Goal: Task Accomplishment & Management: Manage account settings

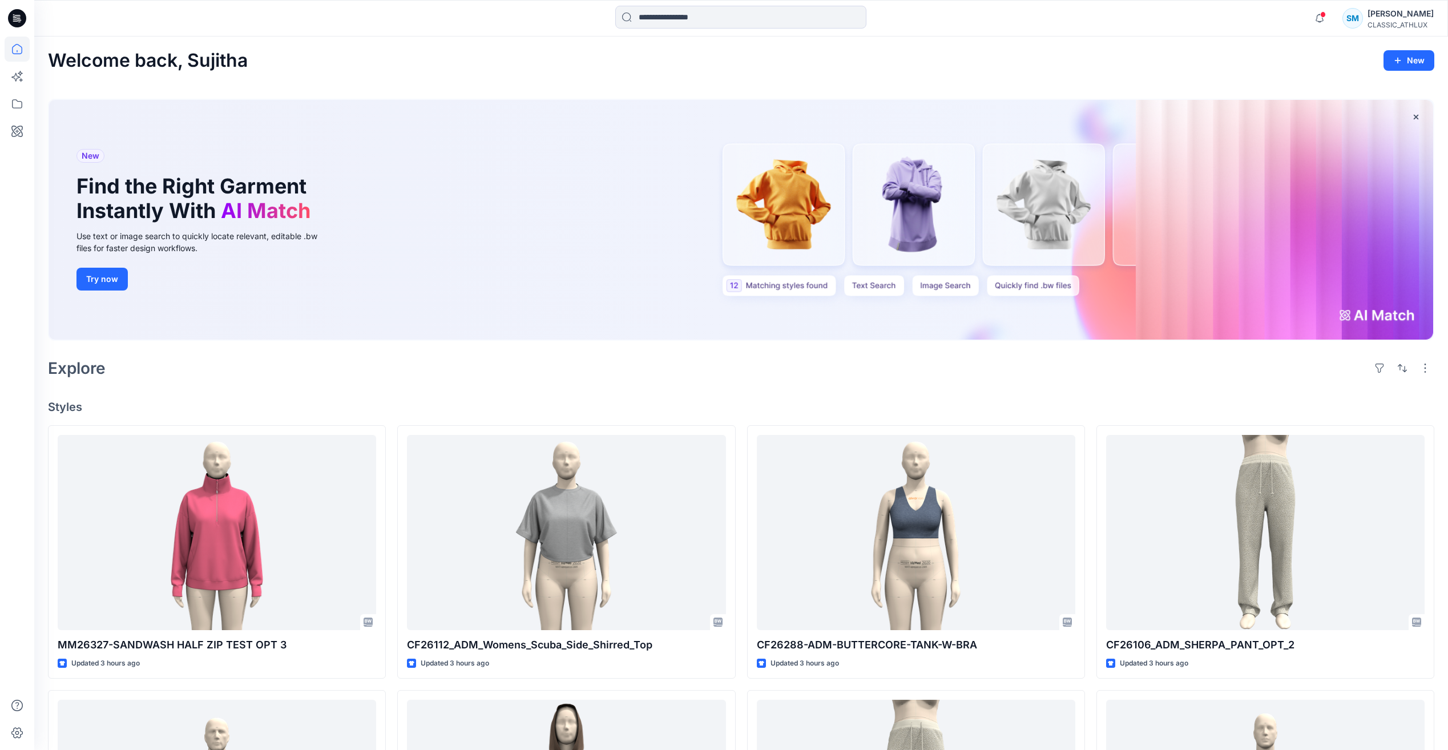
scroll to position [4444, 0]
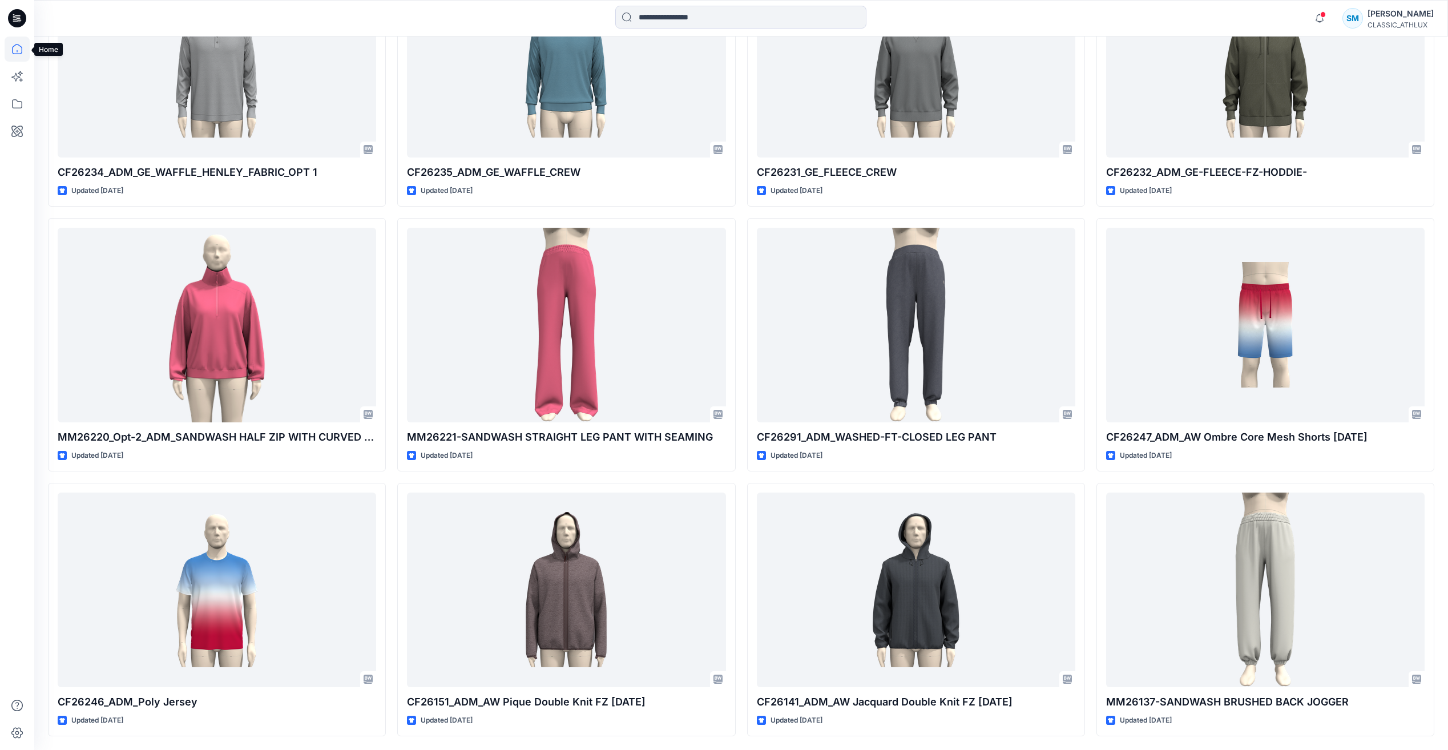
click at [22, 39] on icon at bounding box center [17, 49] width 25 height 25
click at [23, 29] on icon at bounding box center [17, 18] width 18 height 37
click at [22, 22] on icon at bounding box center [17, 18] width 18 height 18
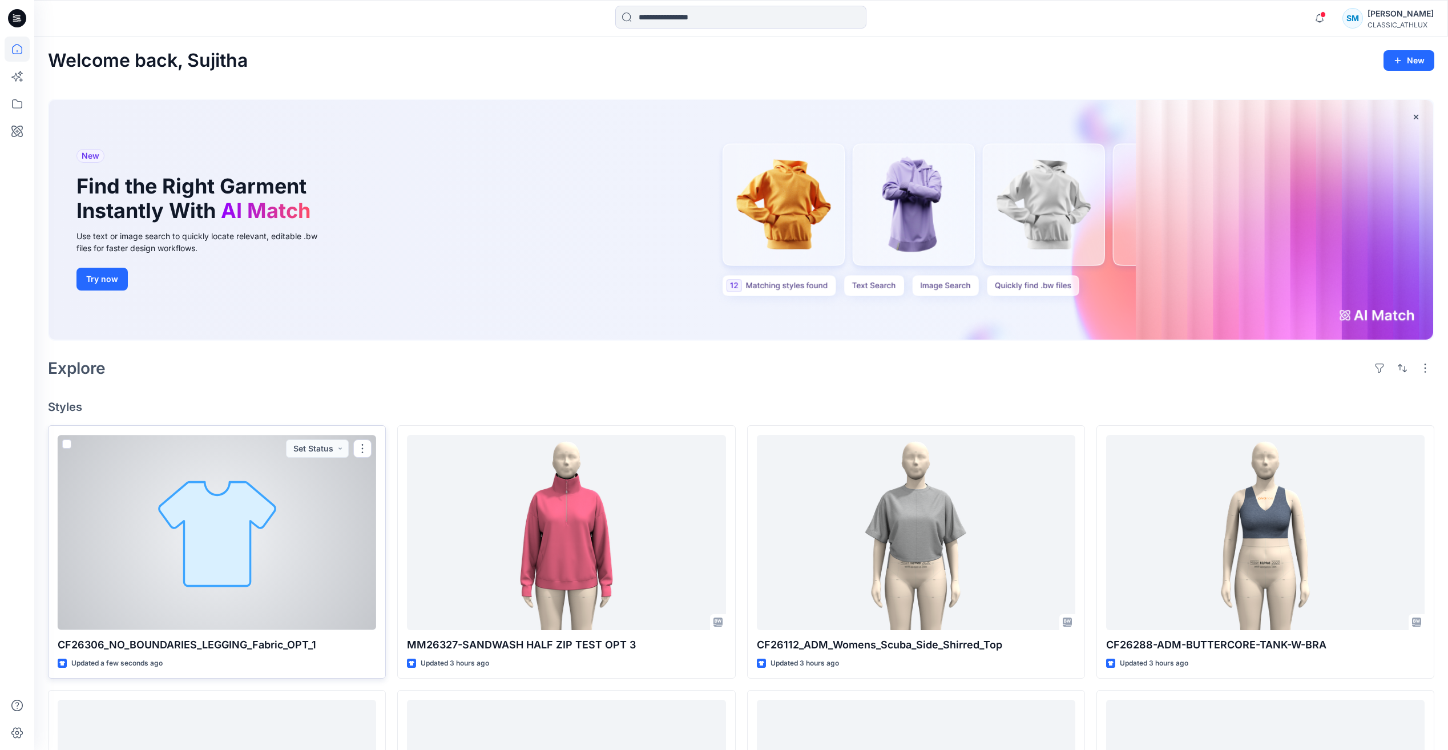
click at [309, 601] on div at bounding box center [217, 532] width 318 height 195
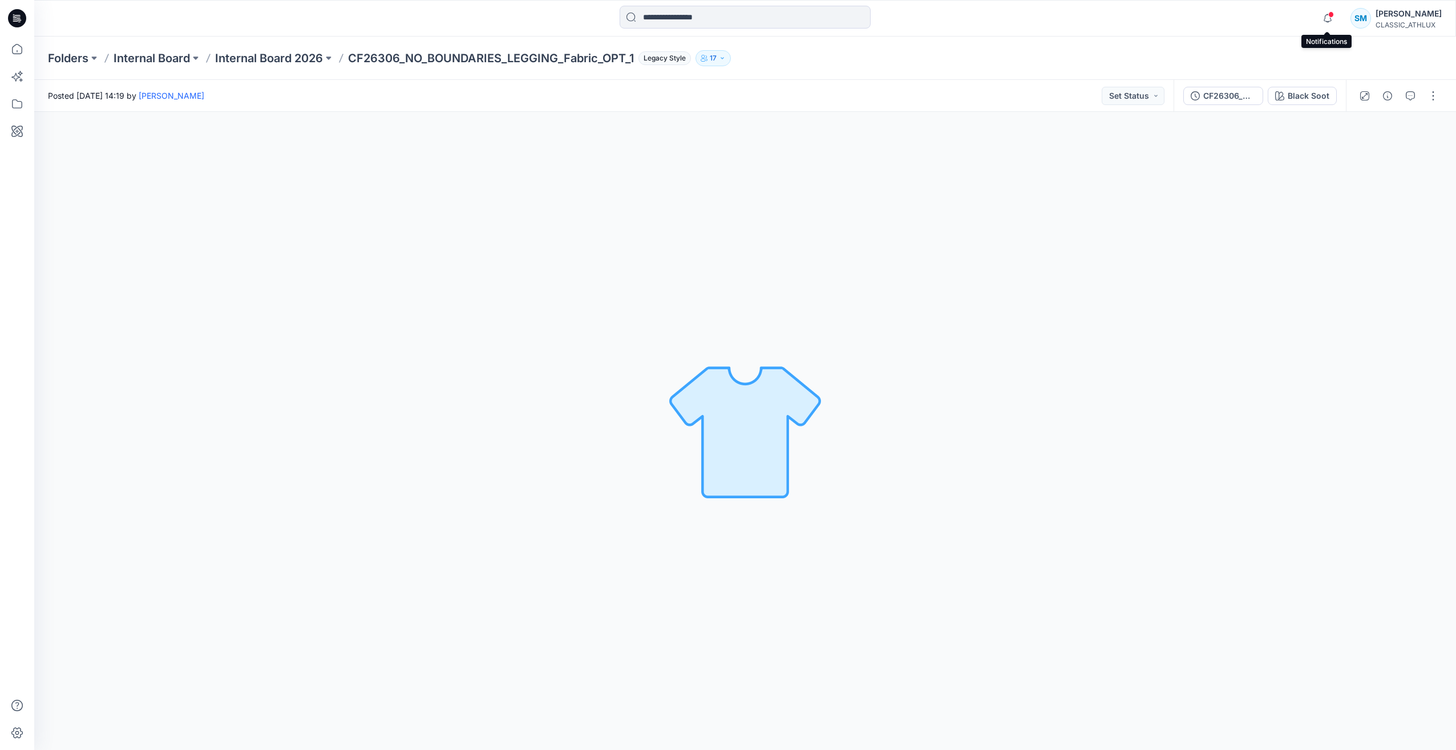
click at [1332, 17] on span at bounding box center [1331, 14] width 6 height 6
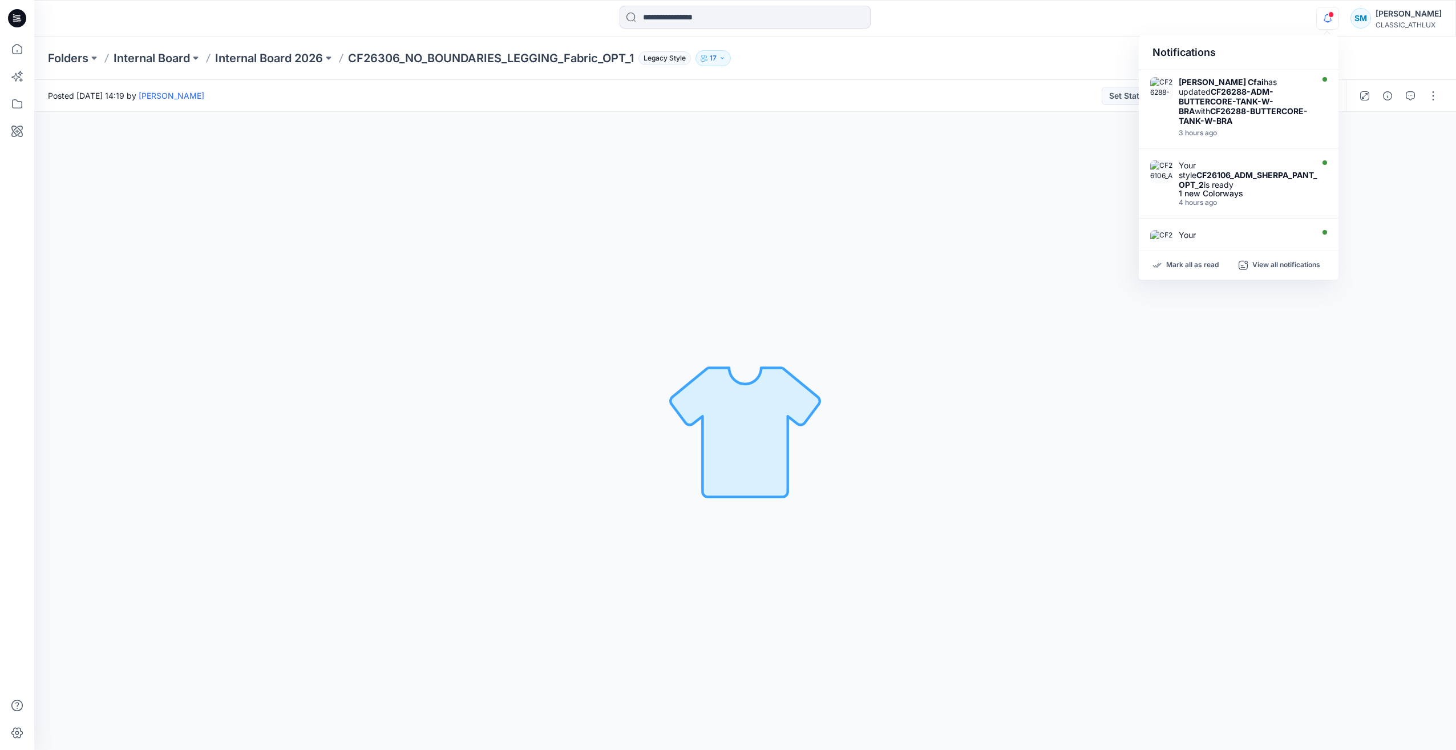
drag, startPoint x: 1037, startPoint y: 253, endPoint x: 1044, endPoint y: 248, distance: 8.2
click at [1036, 253] on div "Black Soot Loading... Material Properties Loading..." at bounding box center [745, 431] width 1422 height 638
click at [18, 17] on icon at bounding box center [17, 17] width 5 height 1
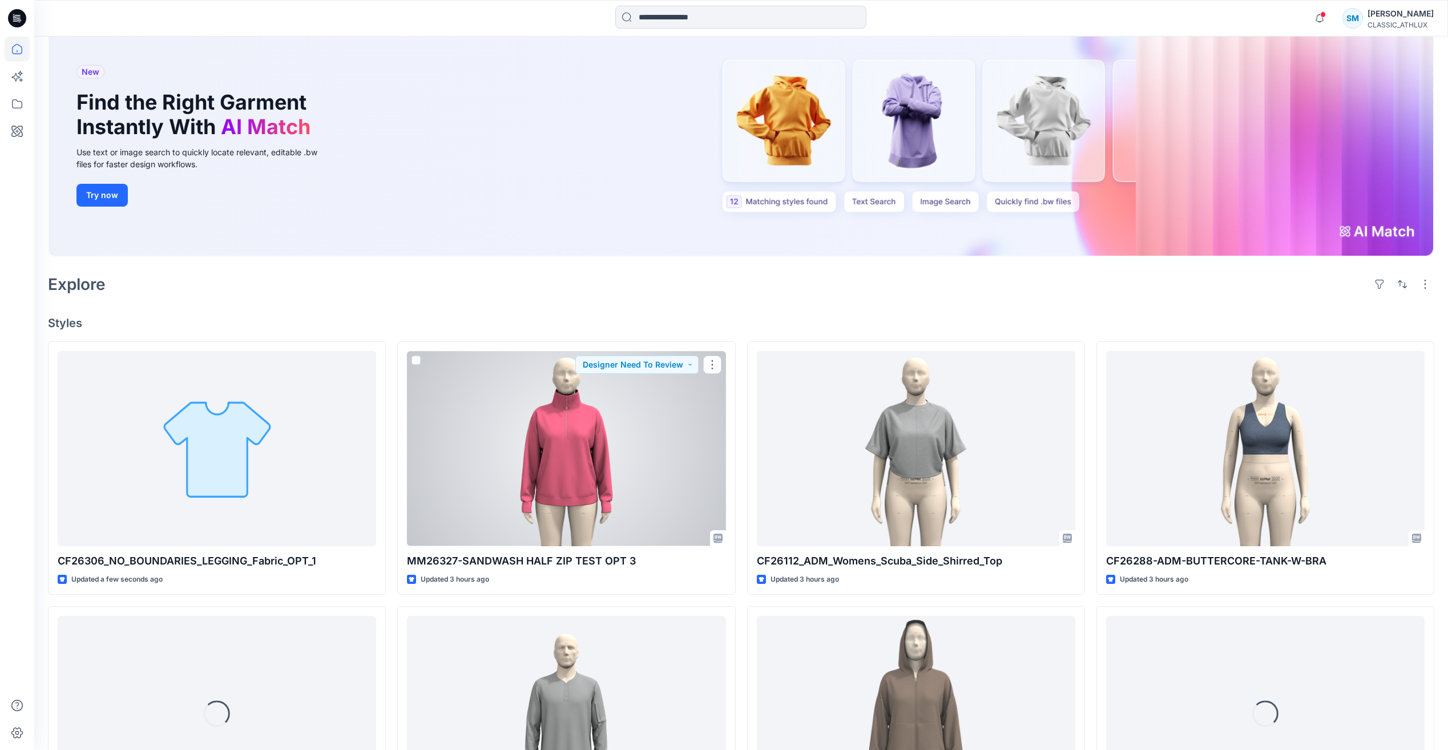
scroll to position [114, 0]
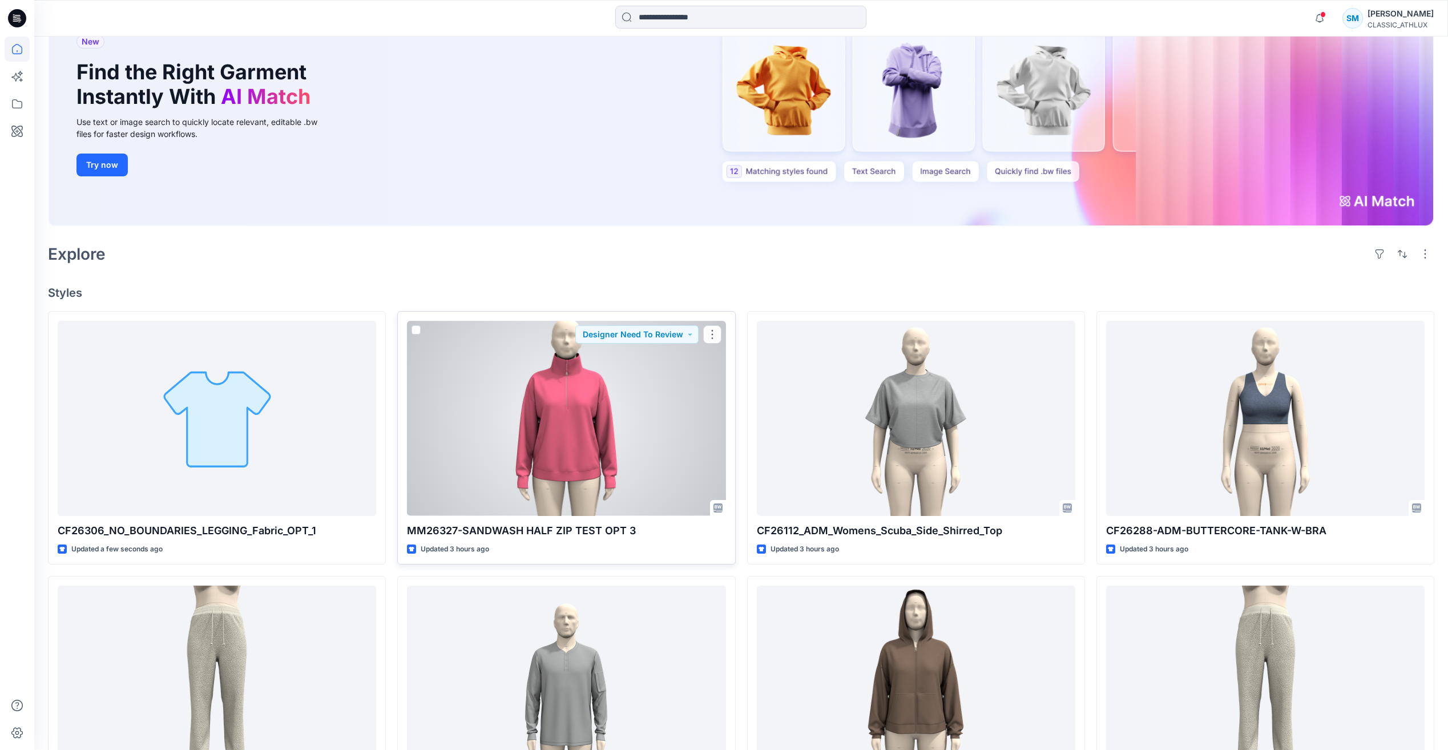
click at [647, 500] on div at bounding box center [566, 418] width 318 height 195
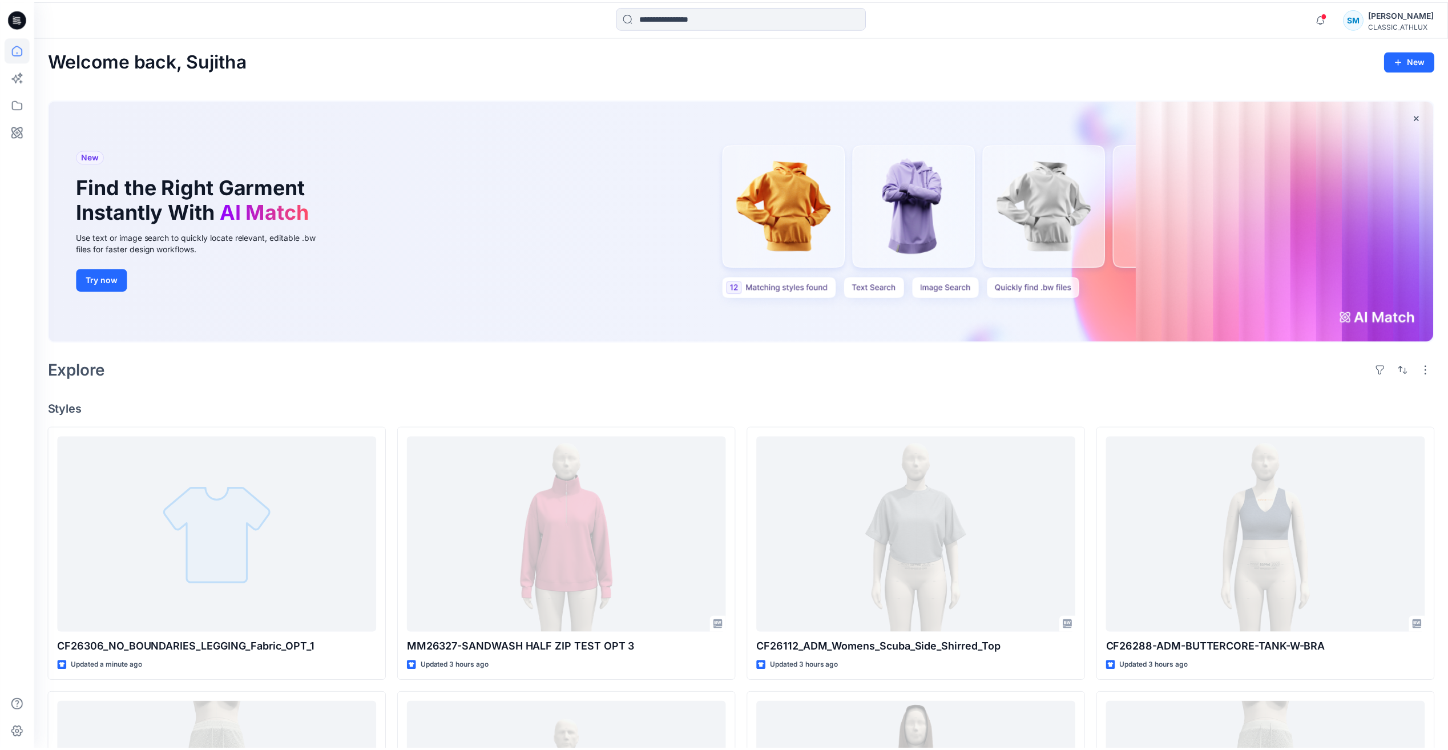
scroll to position [114, 0]
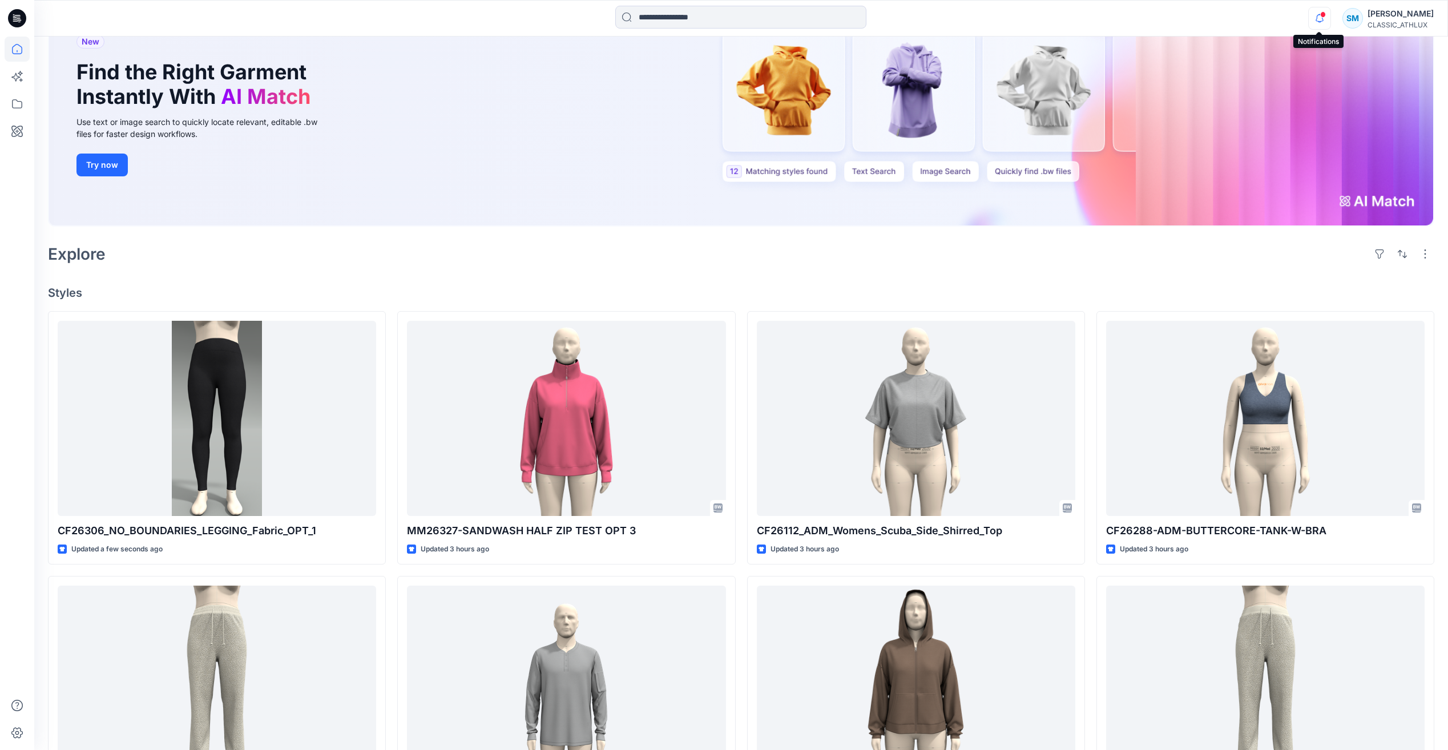
click at [1314, 19] on icon "button" at bounding box center [1319, 18] width 22 height 23
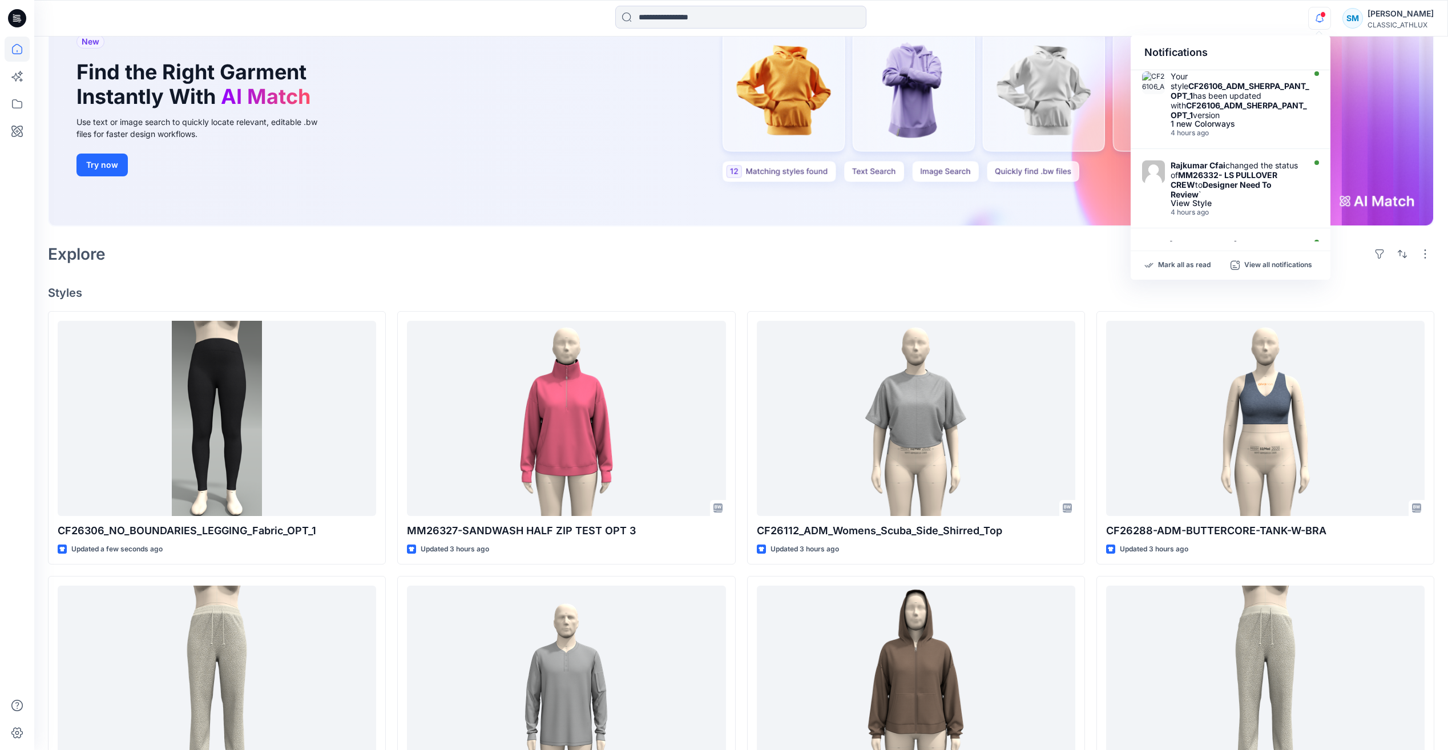
scroll to position [0, 0]
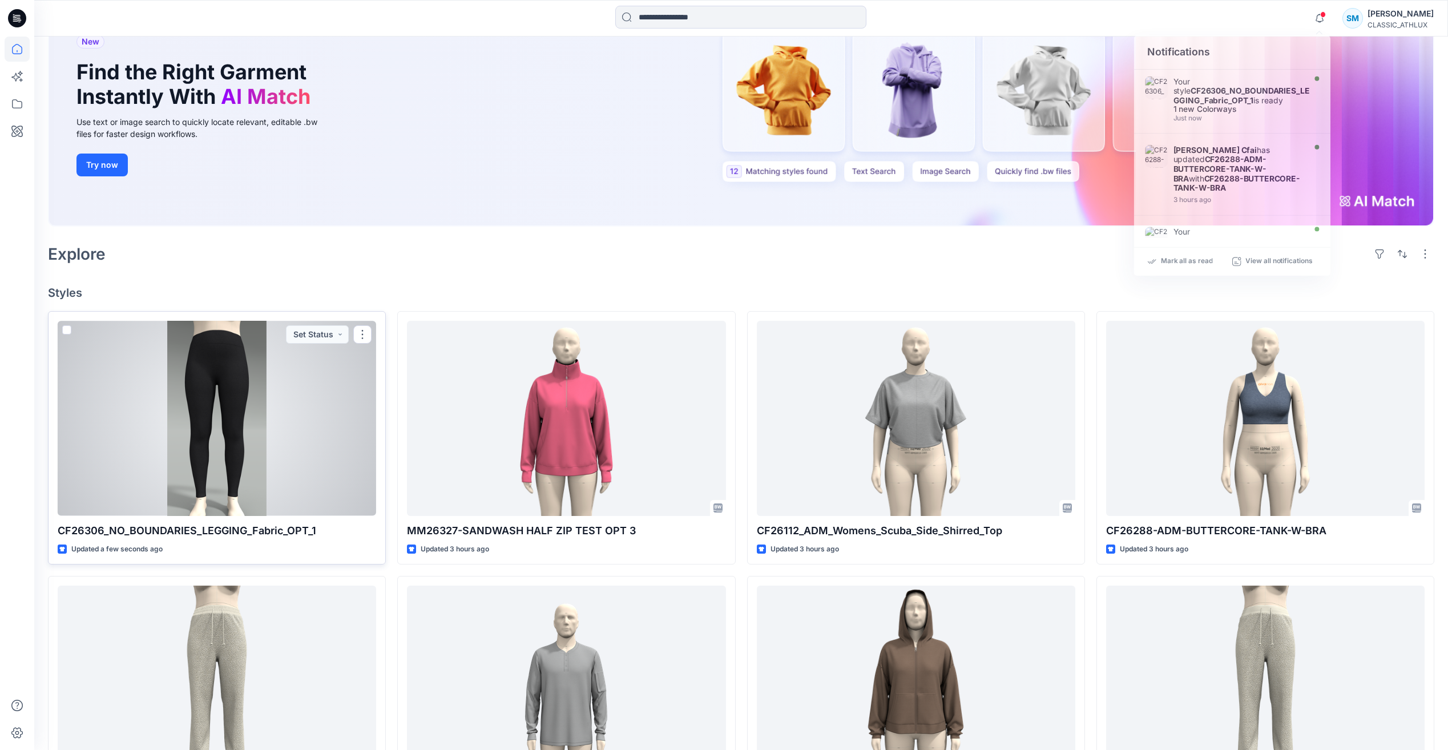
click at [299, 426] on div at bounding box center [217, 418] width 318 height 195
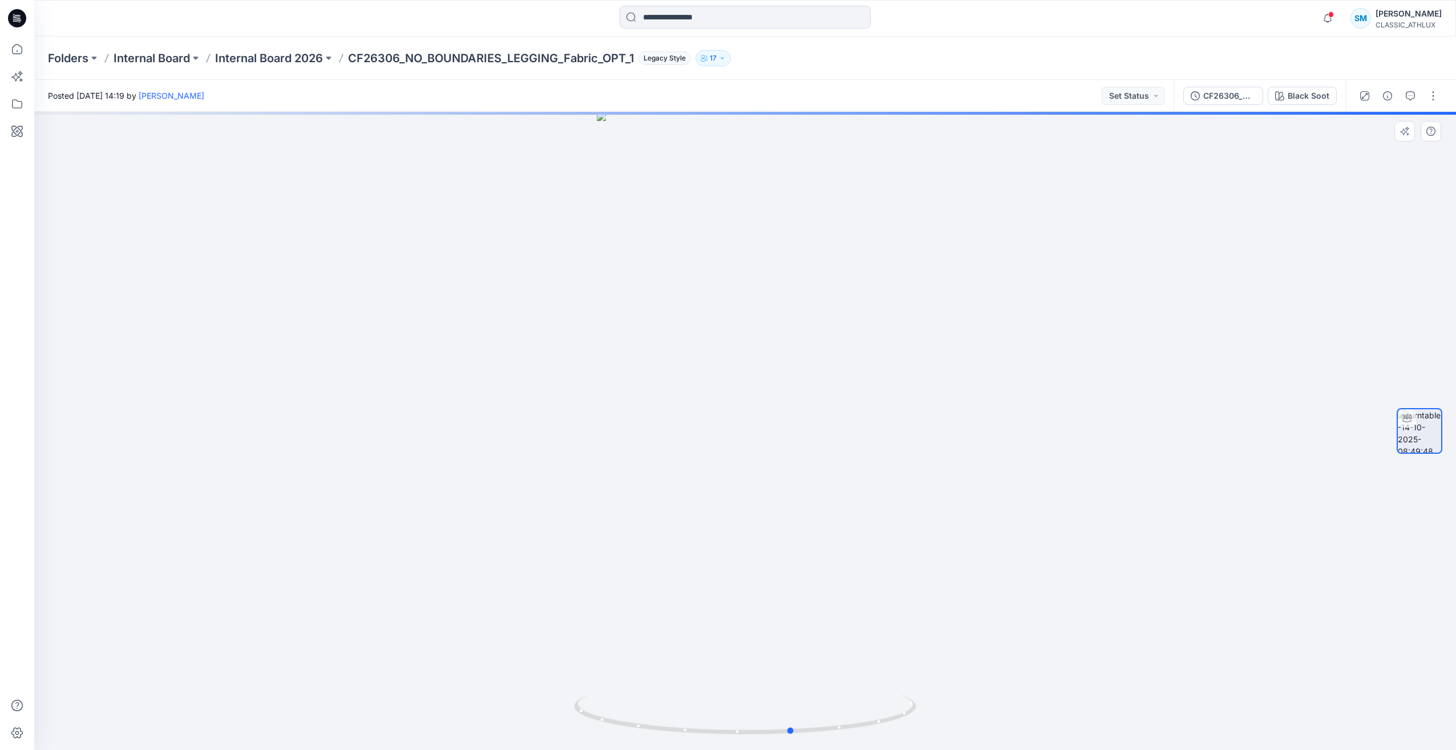
drag, startPoint x: 716, startPoint y: 733, endPoint x: 1105, endPoint y: 746, distance: 389.4
click at [1105, 746] on div at bounding box center [745, 431] width 1422 height 638
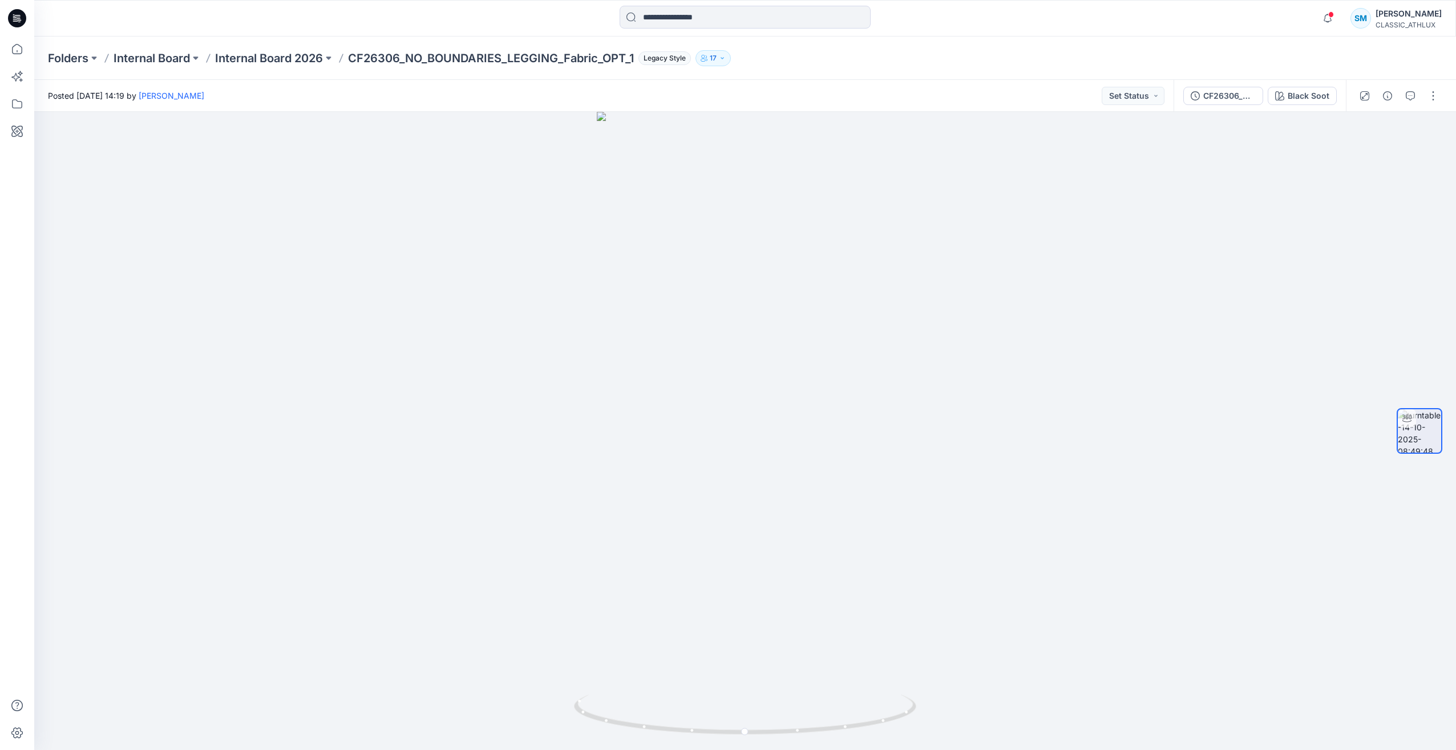
click at [12, 11] on icon at bounding box center [17, 18] width 18 height 18
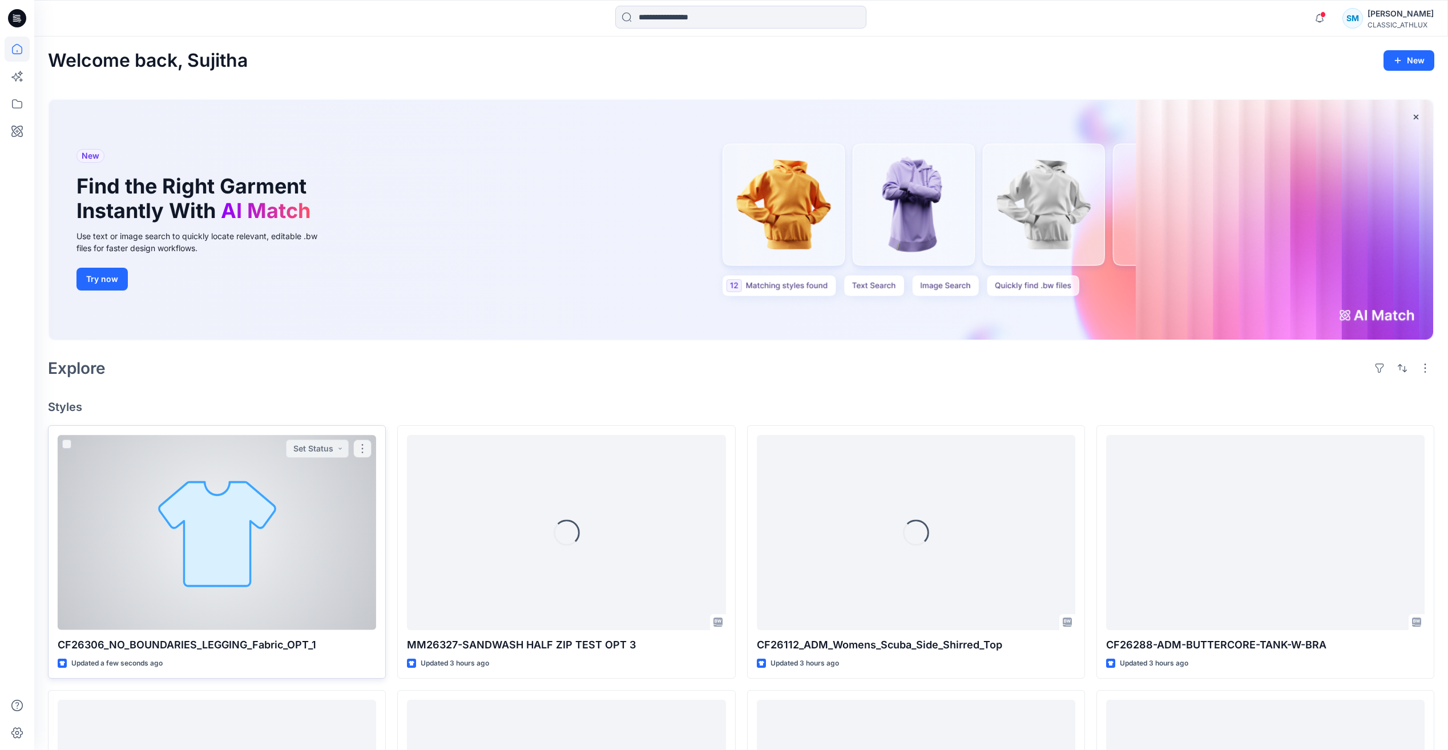
click at [308, 525] on div at bounding box center [217, 532] width 318 height 195
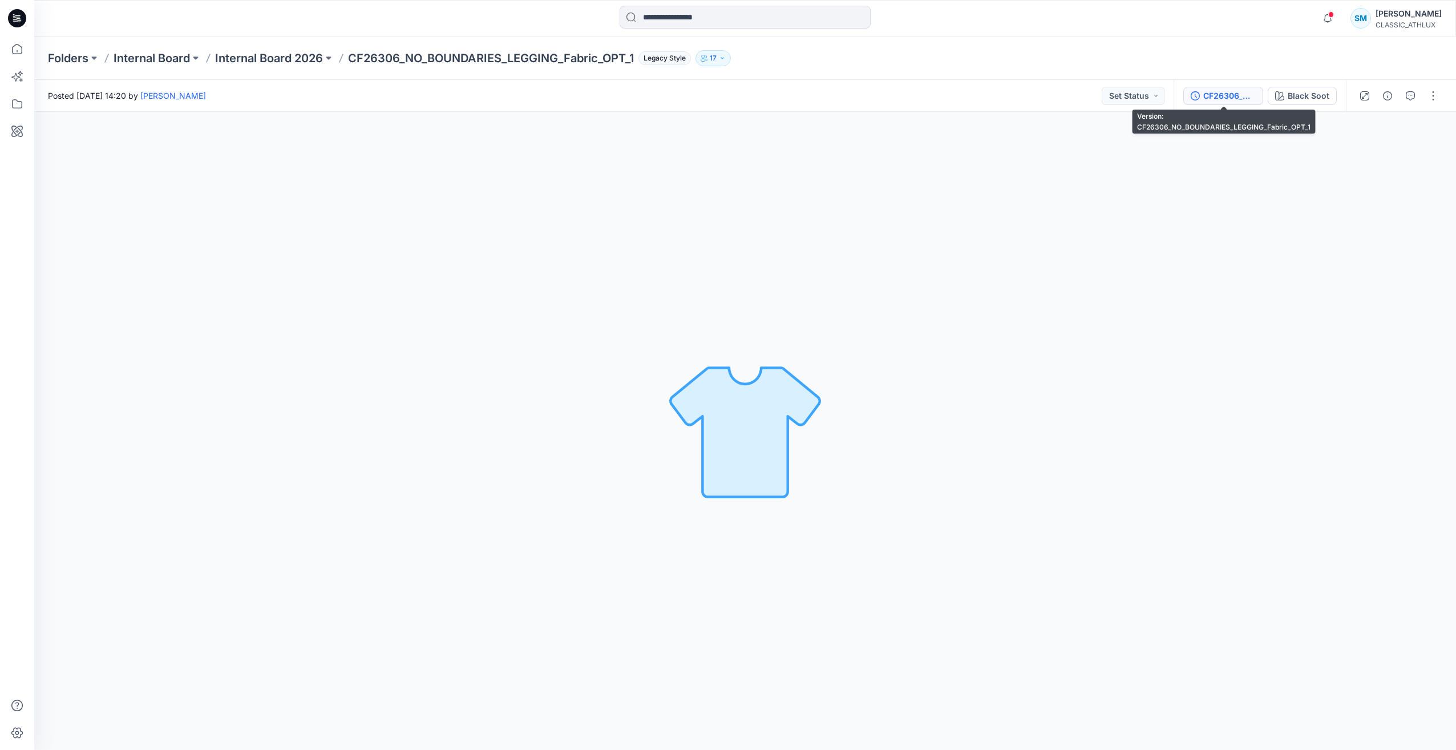
click at [1254, 93] on div "CF26306_NO_BOUNDARIES_LEGGING_Fabric_OPT_1" at bounding box center [1229, 96] width 52 height 13
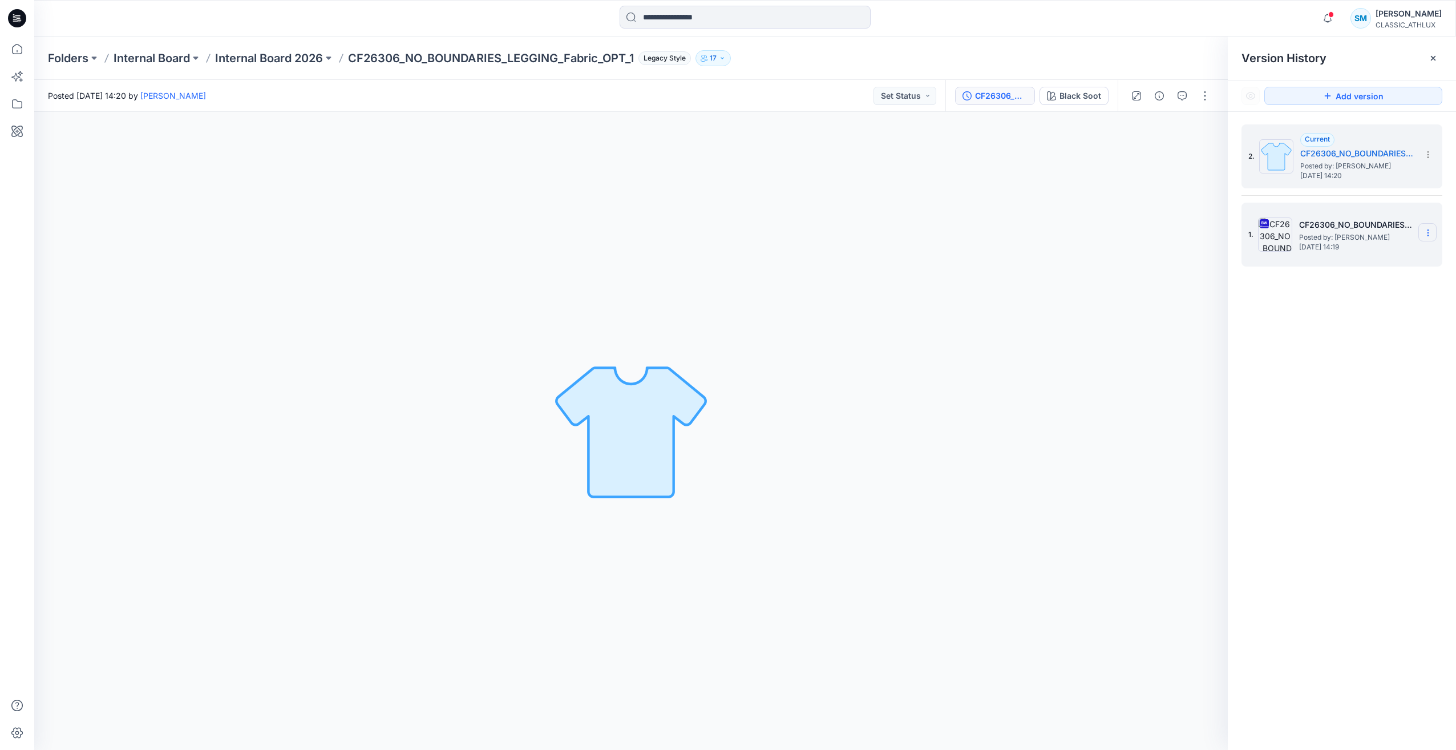
click at [1429, 231] on icon at bounding box center [1428, 232] width 9 height 9
click at [1361, 354] on span "Delete Version" at bounding box center [1350, 352] width 54 height 14
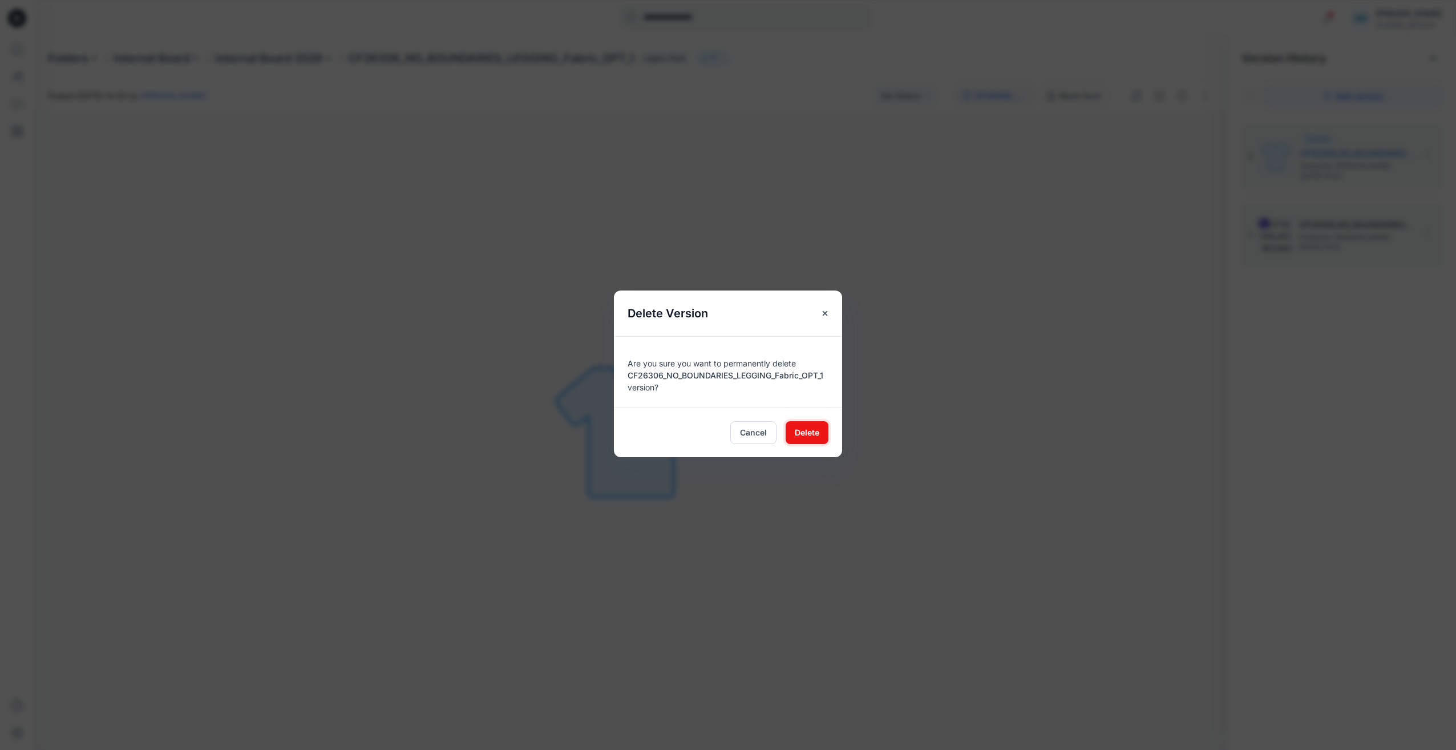
drag, startPoint x: 802, startPoint y: 434, endPoint x: 827, endPoint y: 421, distance: 28.1
click at [802, 434] on span "Delete" at bounding box center [807, 432] width 25 height 12
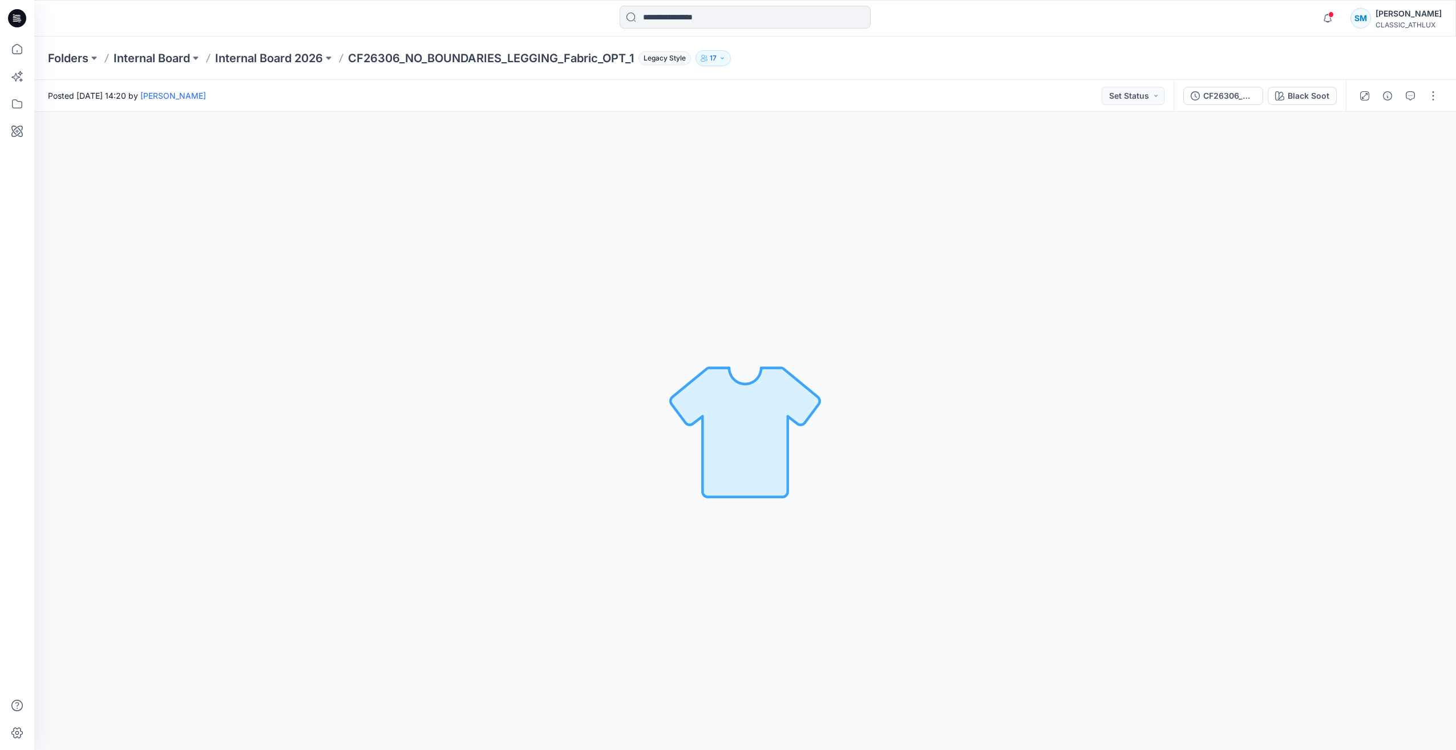
drag, startPoint x: 0, startPoint y: 0, endPoint x: 20, endPoint y: 16, distance: 25.6
click at [20, 16] on icon at bounding box center [17, 18] width 18 height 18
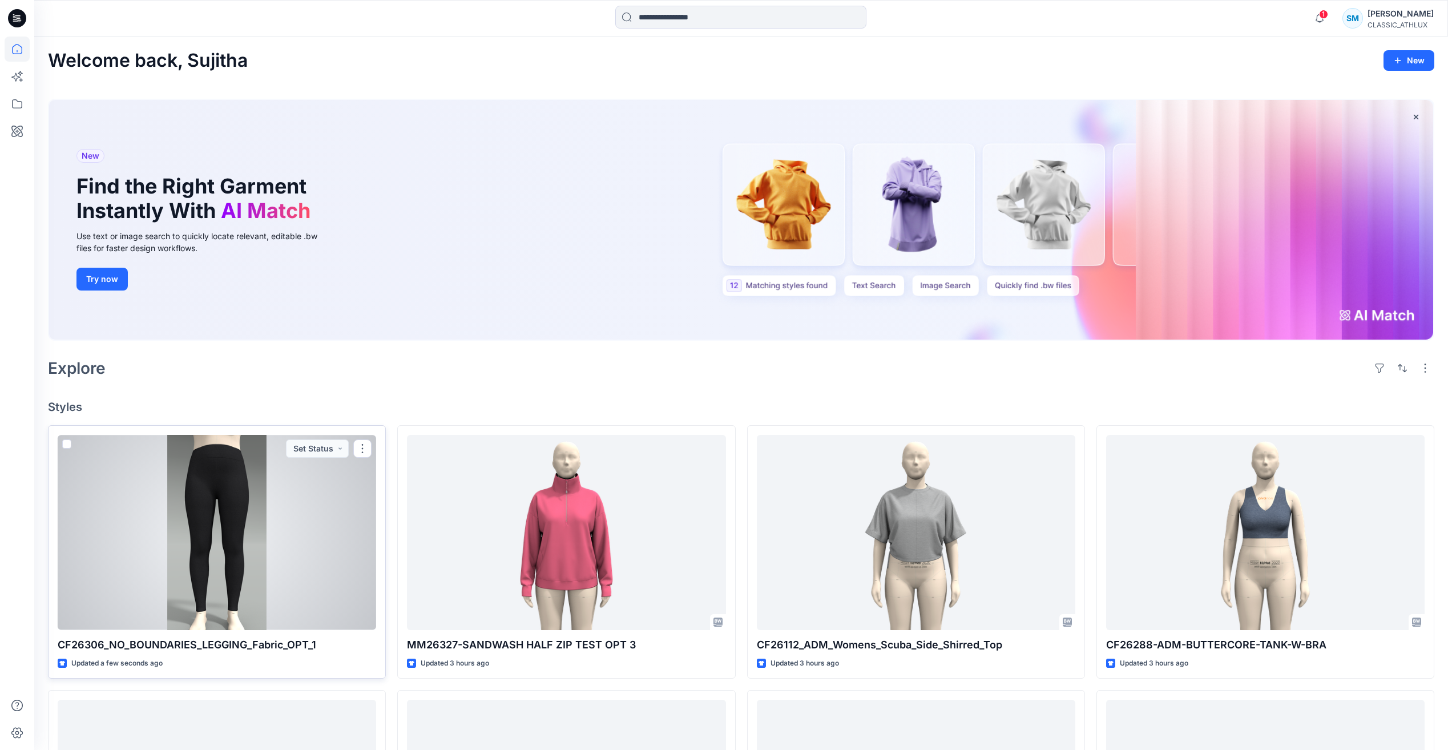
click at [241, 547] on div at bounding box center [217, 532] width 318 height 195
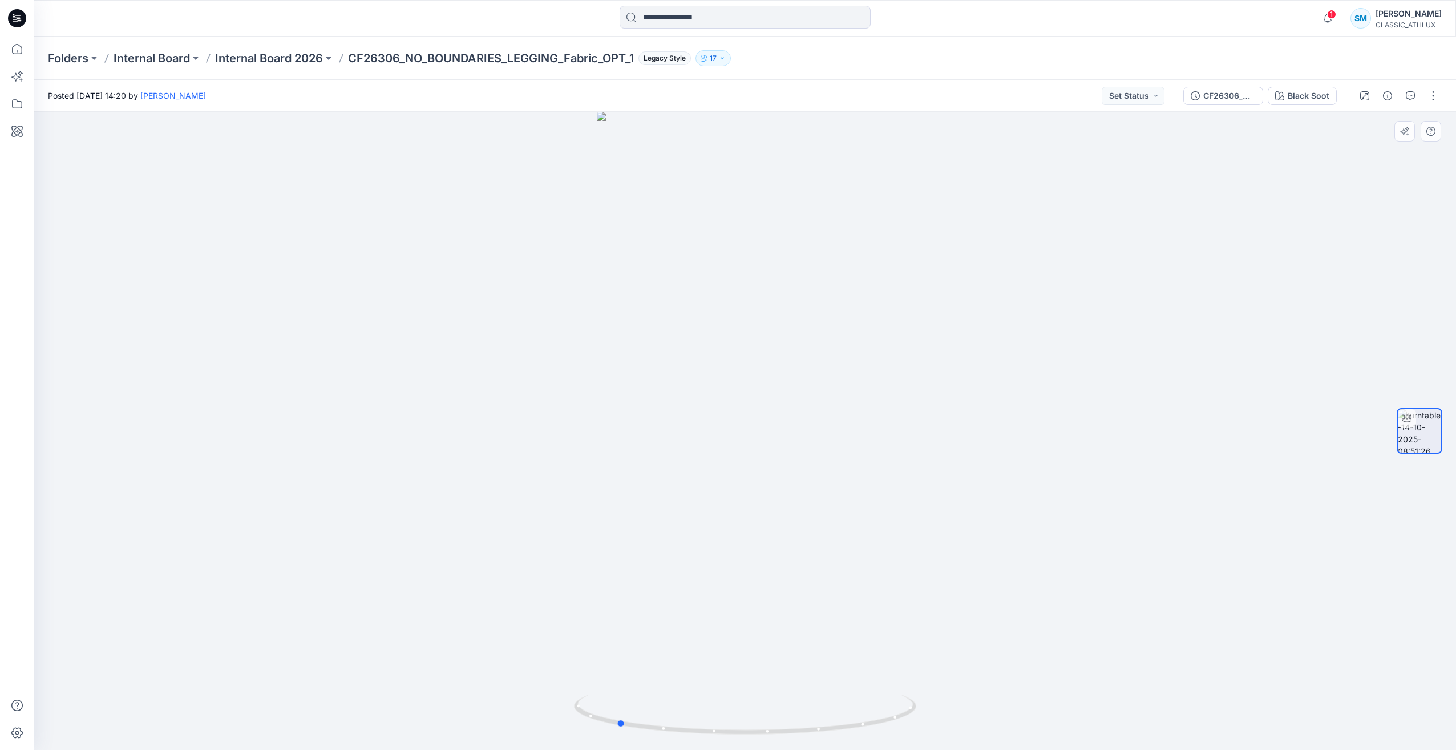
drag, startPoint x: 757, startPoint y: 734, endPoint x: 228, endPoint y: 679, distance: 532.4
click at [228, 679] on div at bounding box center [745, 431] width 1422 height 638
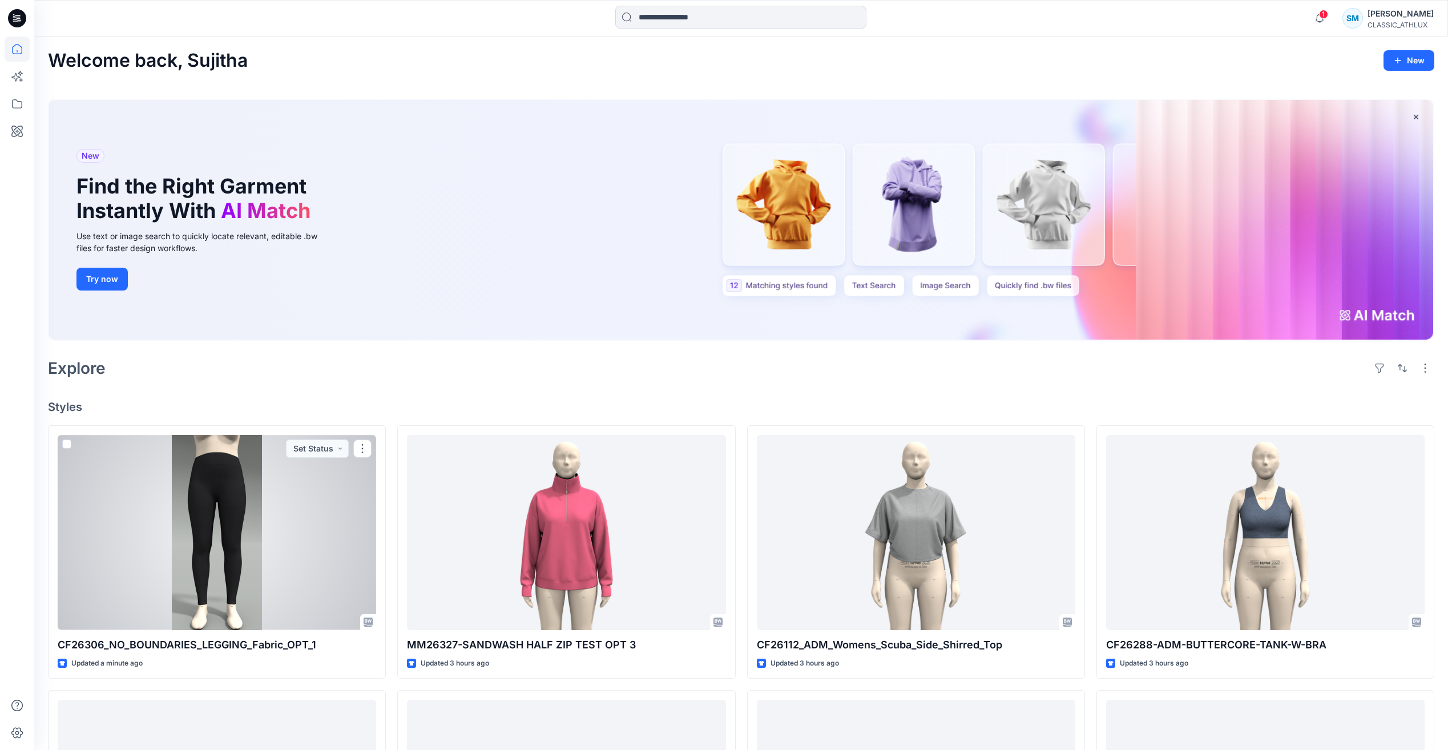
click at [317, 513] on div at bounding box center [217, 532] width 318 height 195
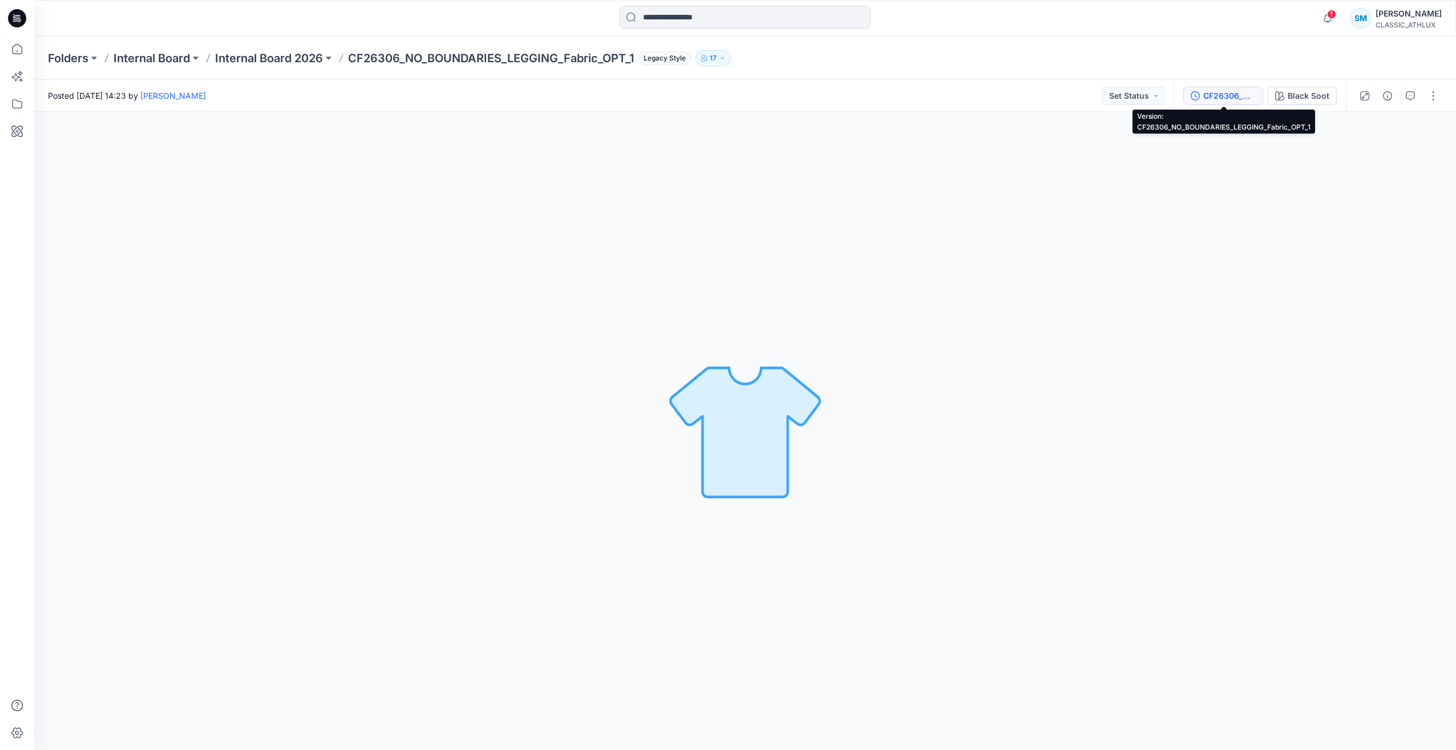
click at [1239, 100] on div "CF26306_NO_BOUNDARIES_LEGGING_Fabric_OPT_1" at bounding box center [1229, 96] width 52 height 13
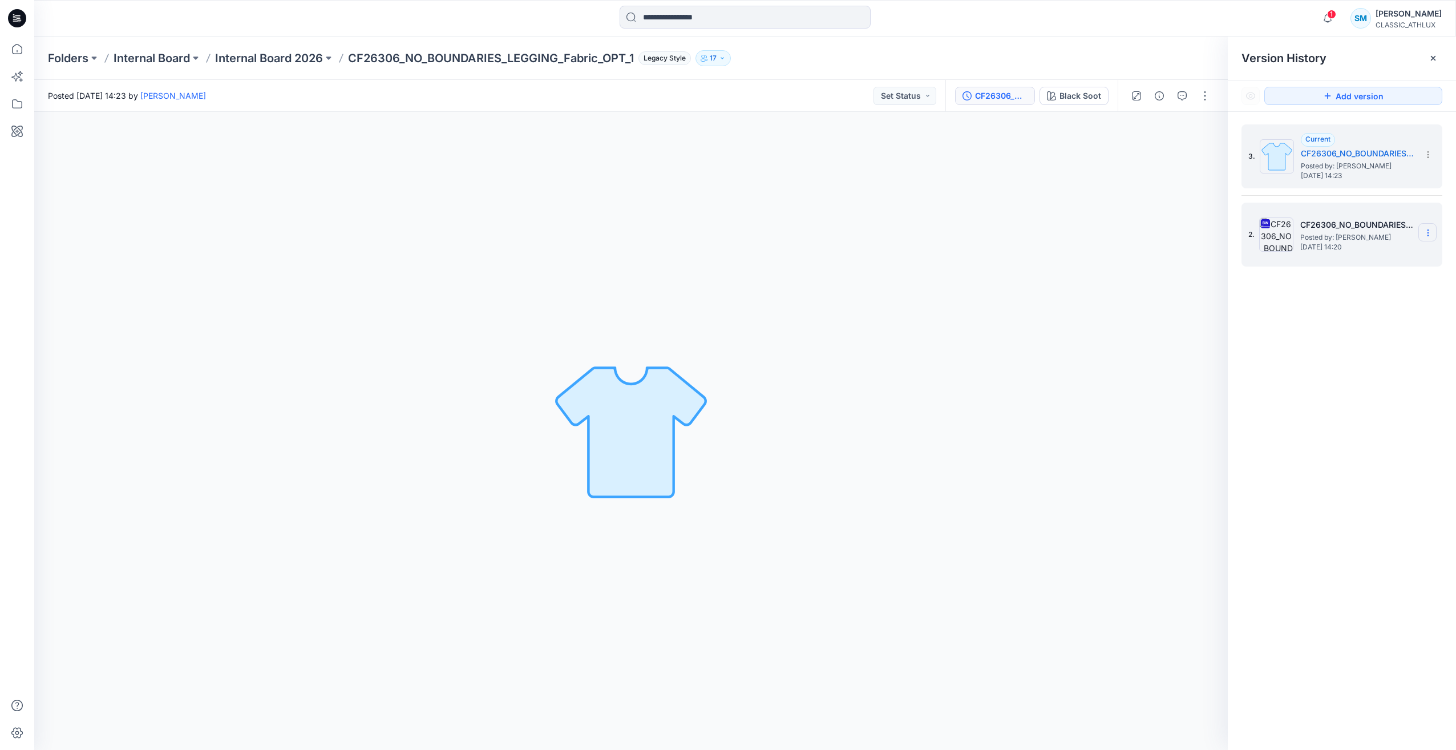
click at [1428, 230] on icon at bounding box center [1428, 230] width 1 height 1
click at [1369, 351] on span "Delete Version" at bounding box center [1350, 352] width 54 height 14
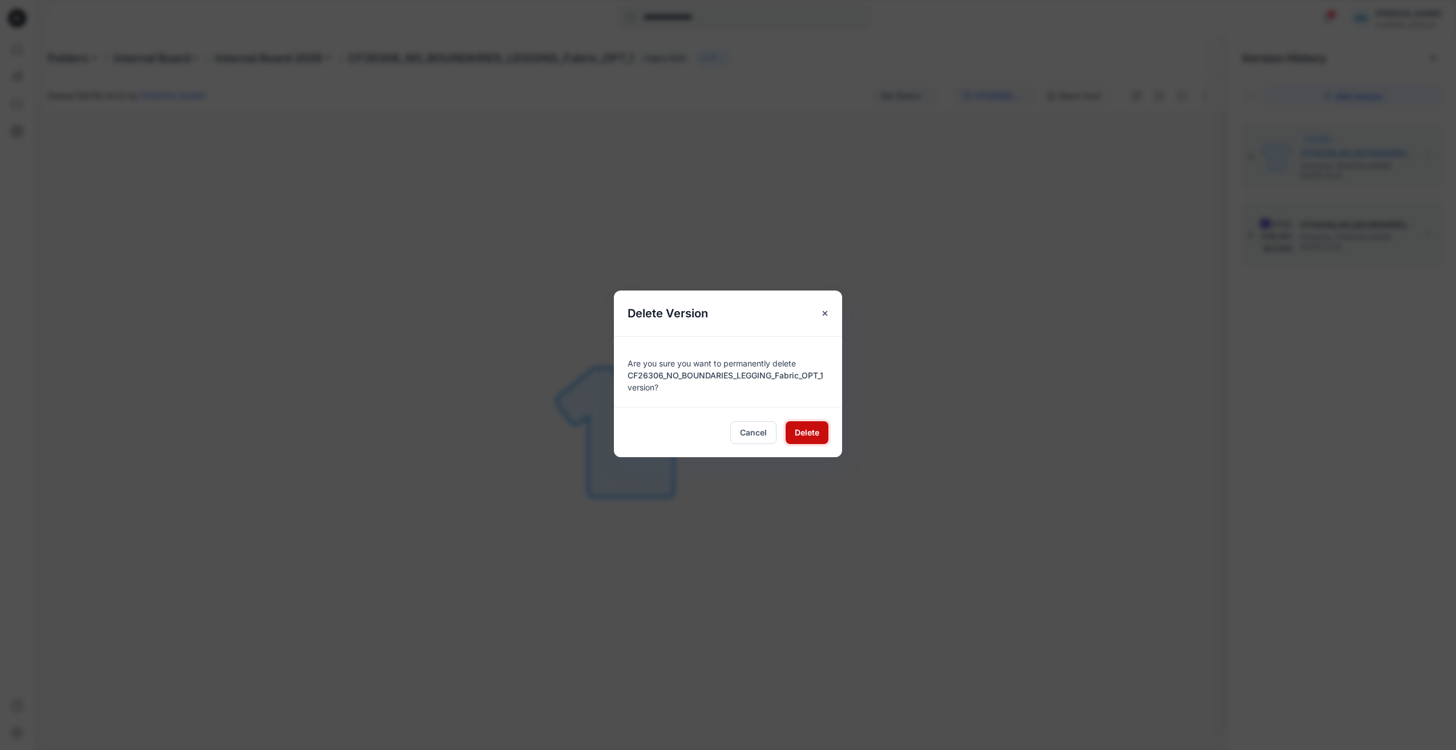
click at [820, 439] on button "Delete" at bounding box center [807, 432] width 43 height 23
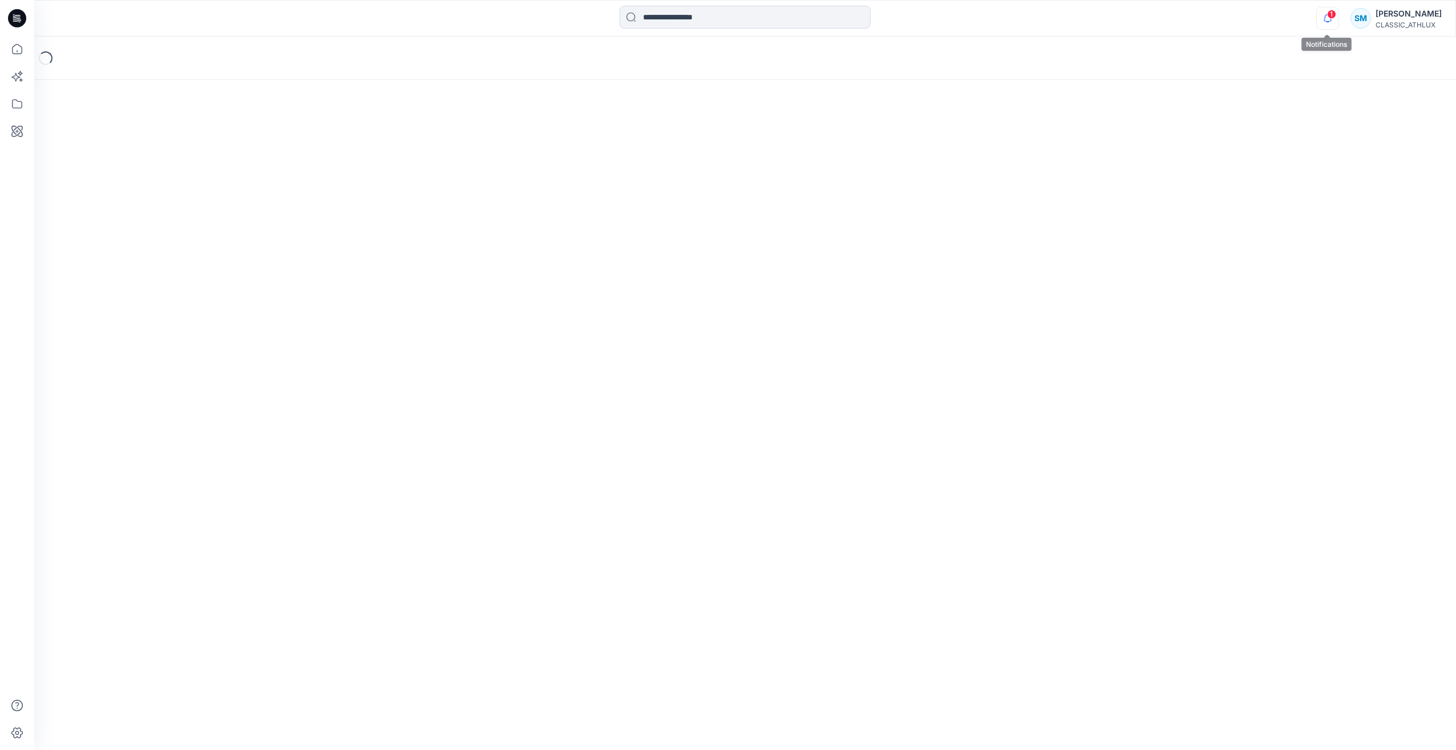
click at [1336, 23] on icon "button" at bounding box center [1328, 18] width 22 height 23
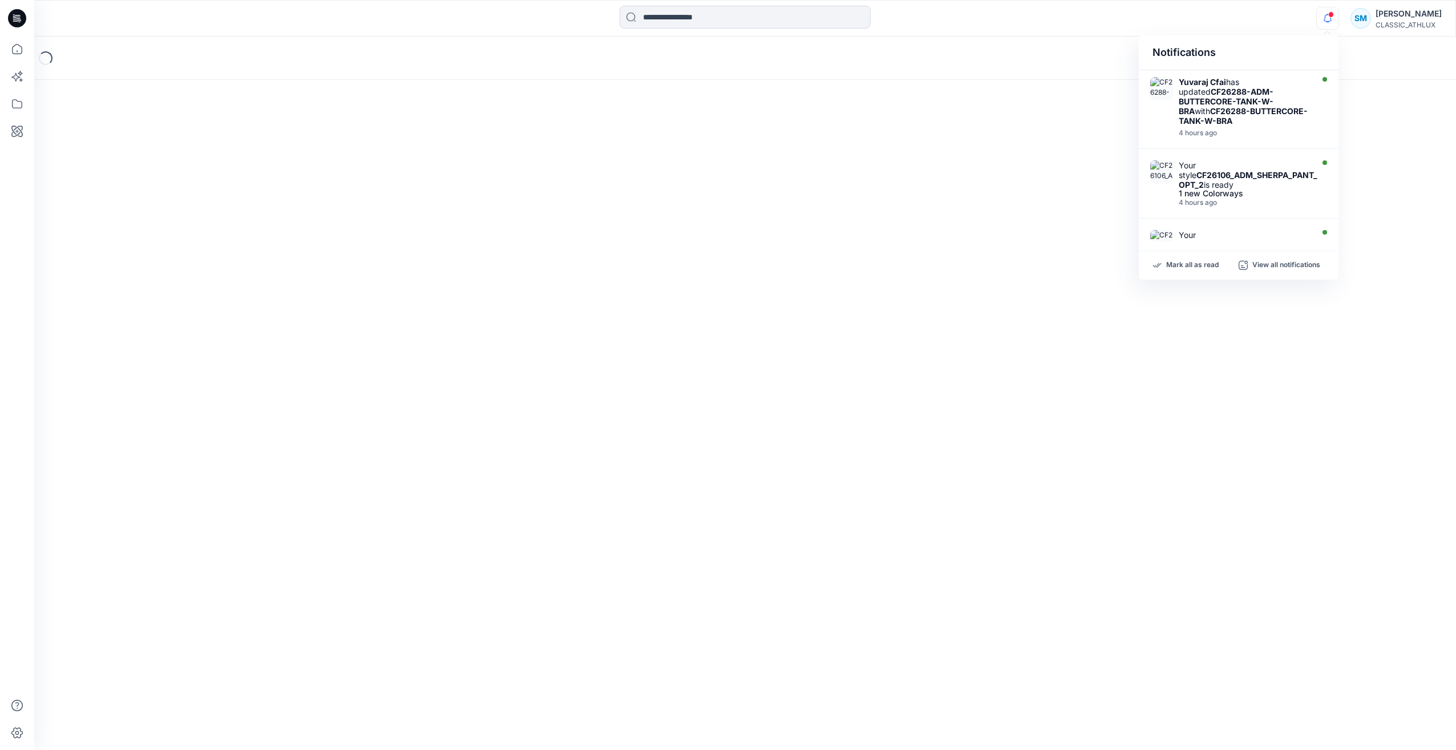
click at [1336, 23] on icon "button" at bounding box center [1328, 18] width 22 height 23
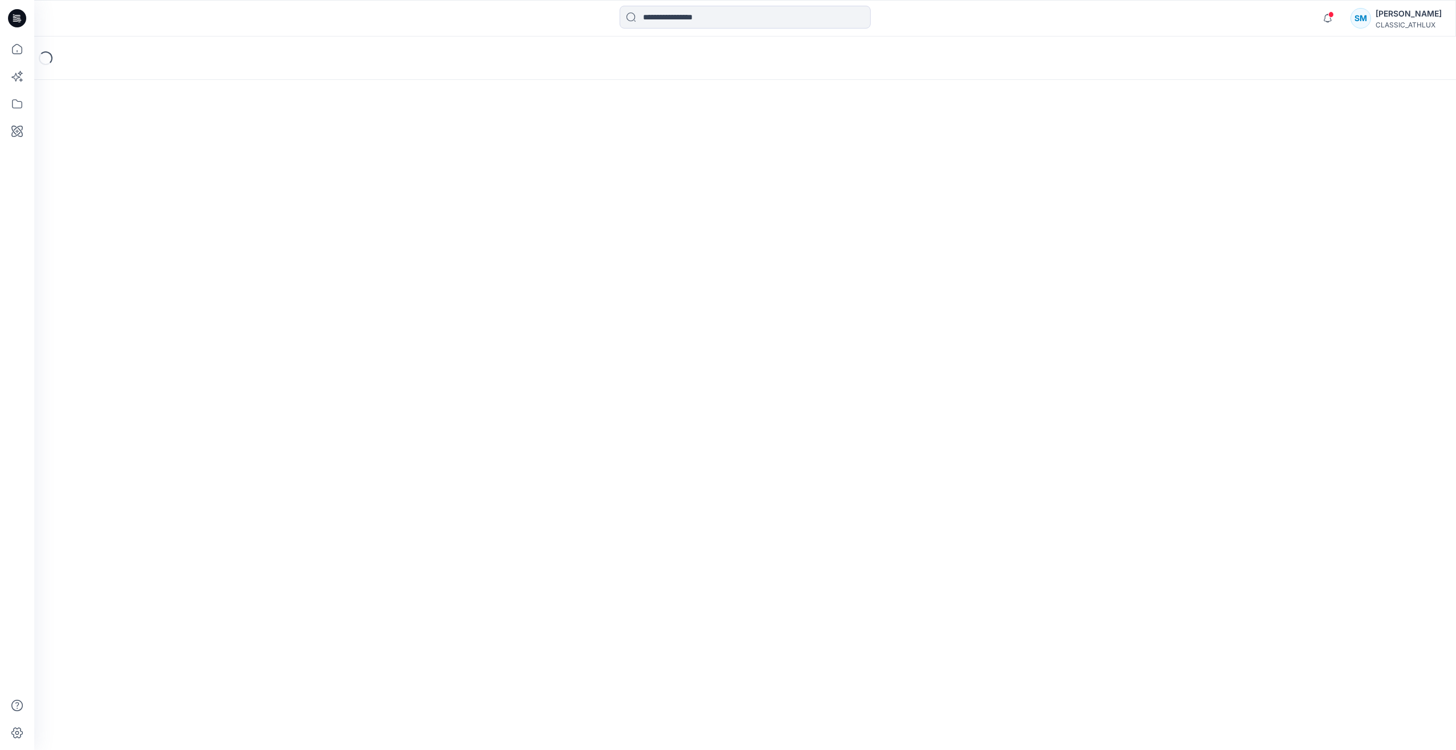
click at [1368, 19] on div "SM" at bounding box center [1361, 18] width 21 height 21
click at [1315, 108] on p "Profile" at bounding box center [1303, 105] width 23 height 22
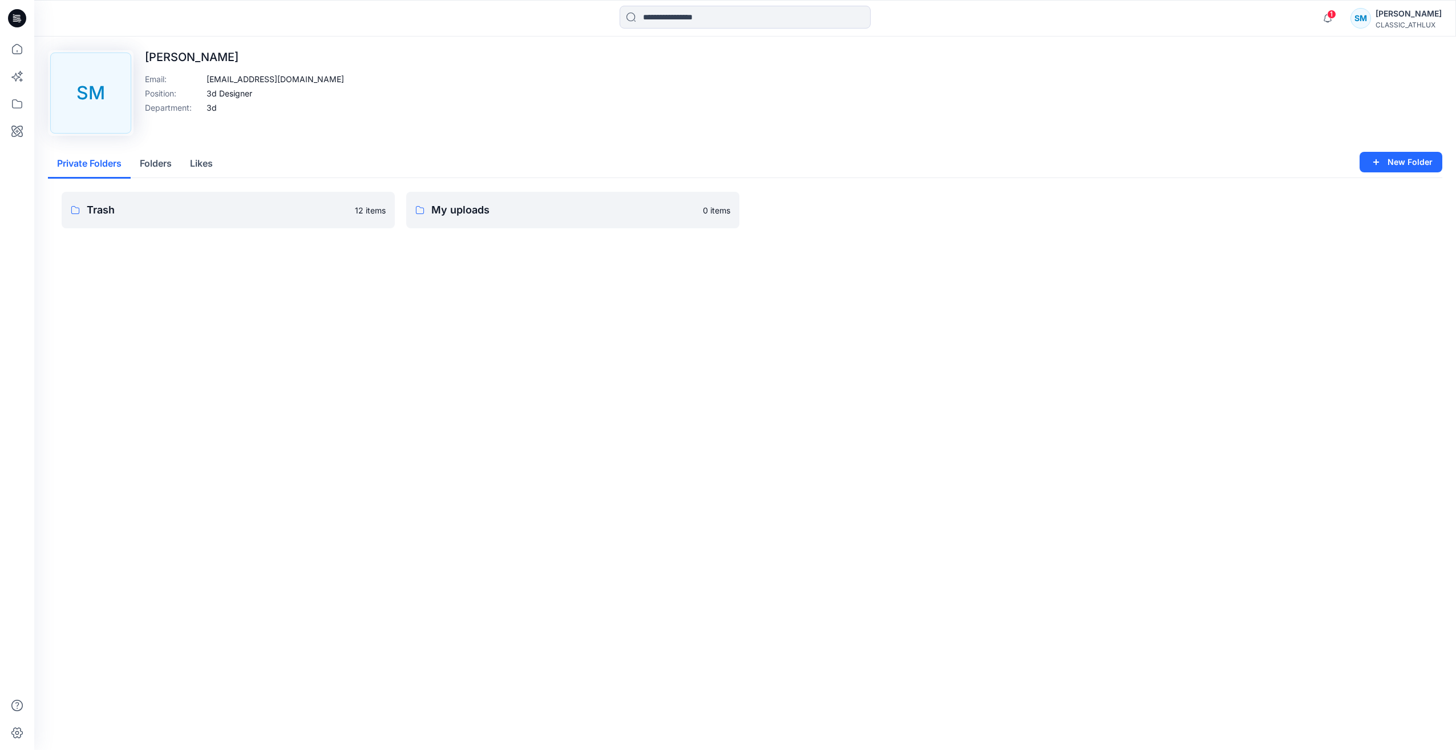
click at [317, 240] on div "Trash 12 items My uploads 0 items" at bounding box center [745, 219] width 1395 height 82
click at [328, 221] on link "Trash 12 items" at bounding box center [228, 210] width 333 height 37
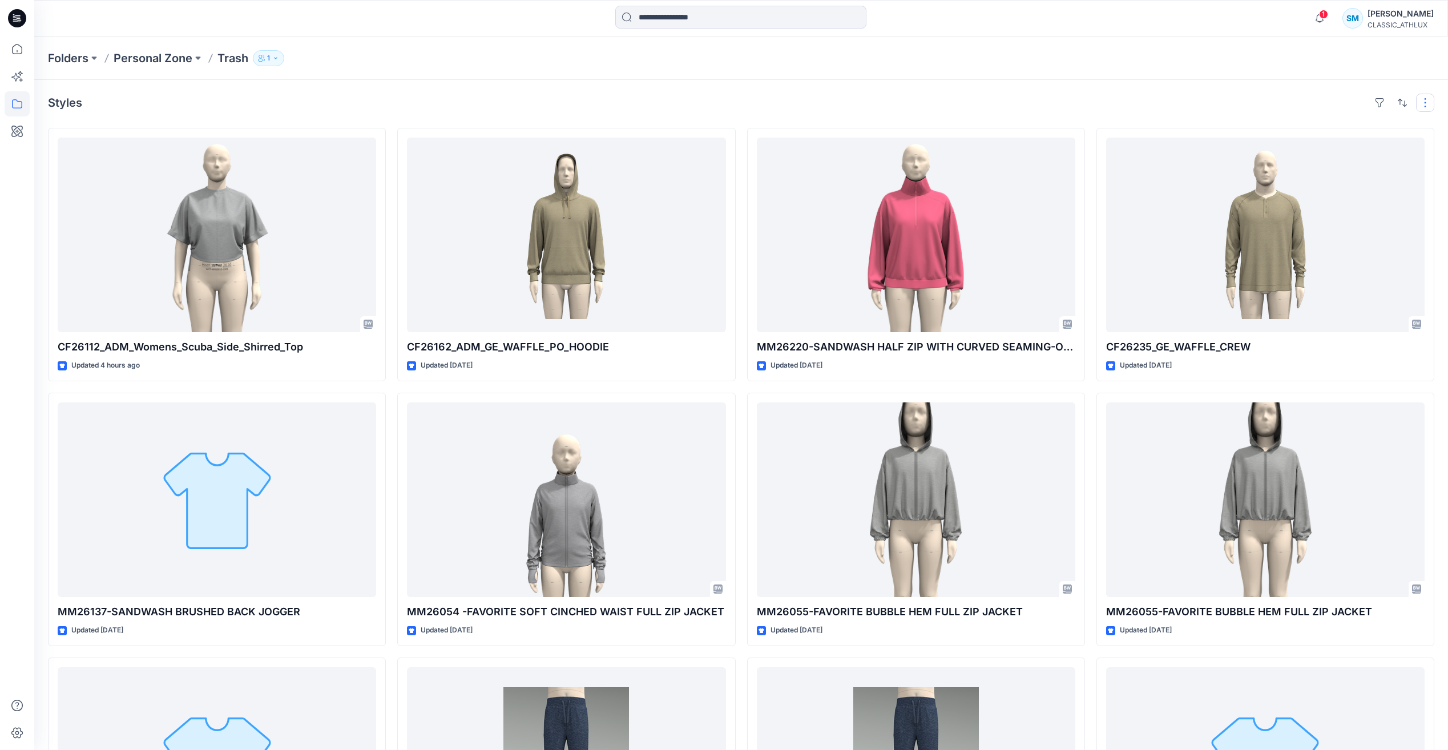
click at [1432, 107] on button "button" at bounding box center [1425, 103] width 18 height 18
click at [1322, 96] on div "Styles Layout Grid Large Grid Folder View Compact Card Card View Card Info Tags" at bounding box center [741, 103] width 1386 height 18
click at [1427, 104] on button "button" at bounding box center [1425, 103] width 18 height 18
click at [233, 96] on div "Styles Layout Grid Large Grid Folder View Compact Card Card View Card Info Tags" at bounding box center [741, 103] width 1386 height 18
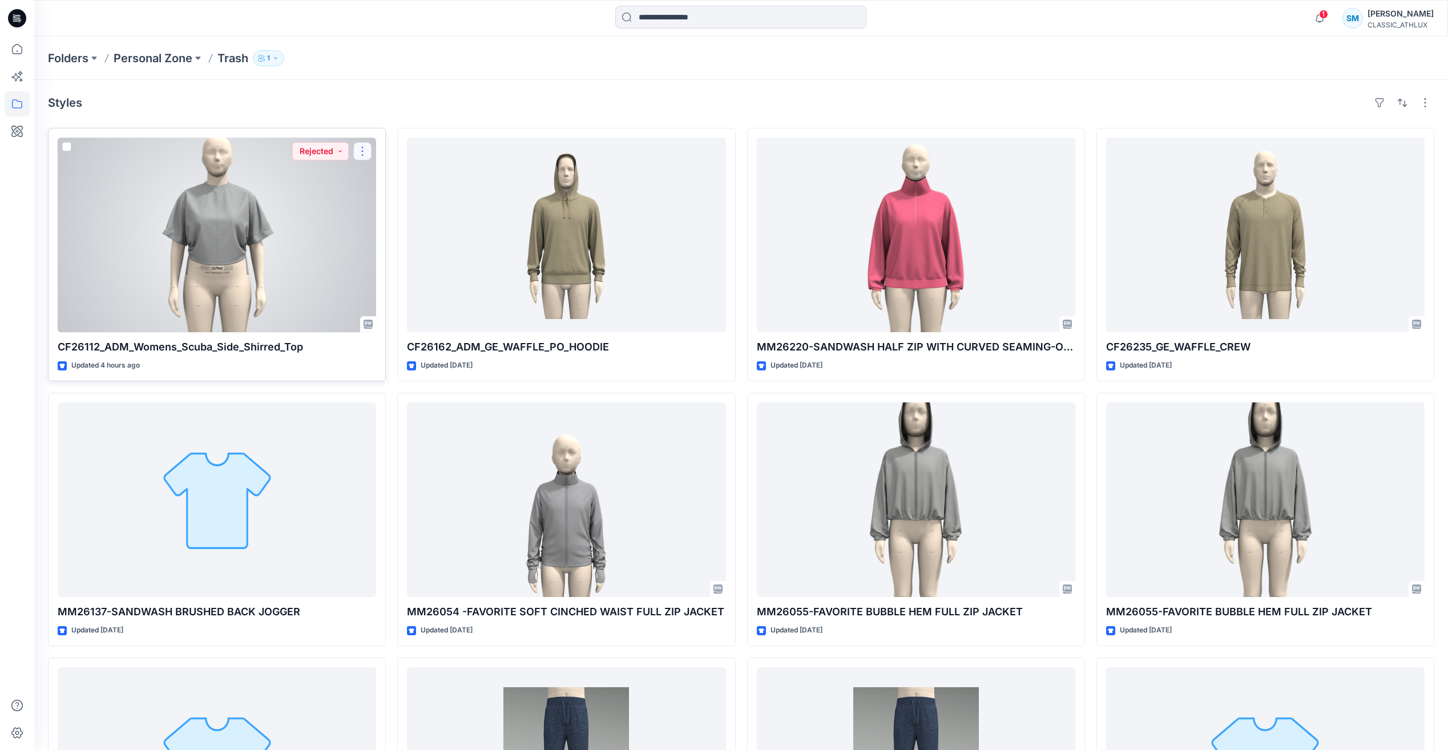
click at [366, 147] on button "button" at bounding box center [362, 151] width 18 height 18
click at [263, 226] on div at bounding box center [217, 235] width 318 height 195
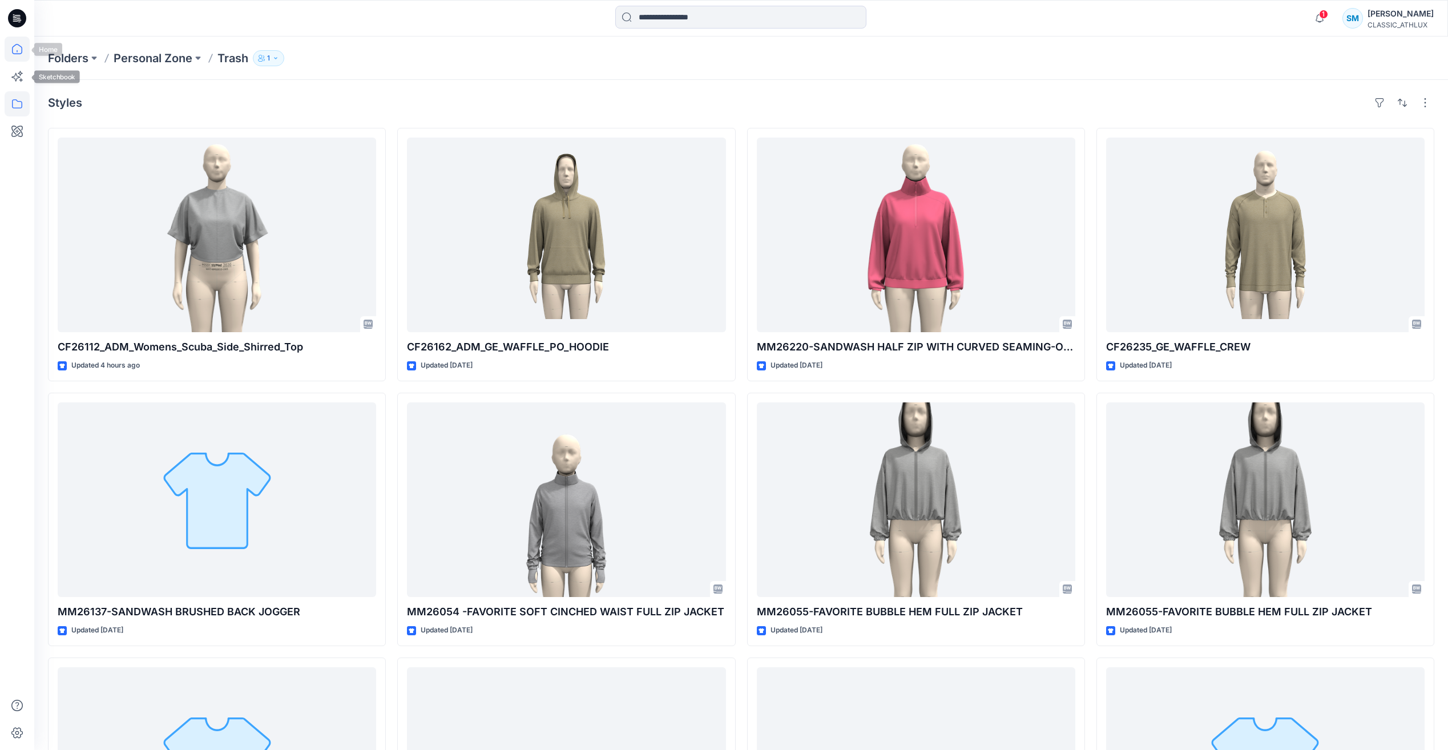
click at [16, 59] on icon at bounding box center [17, 49] width 25 height 25
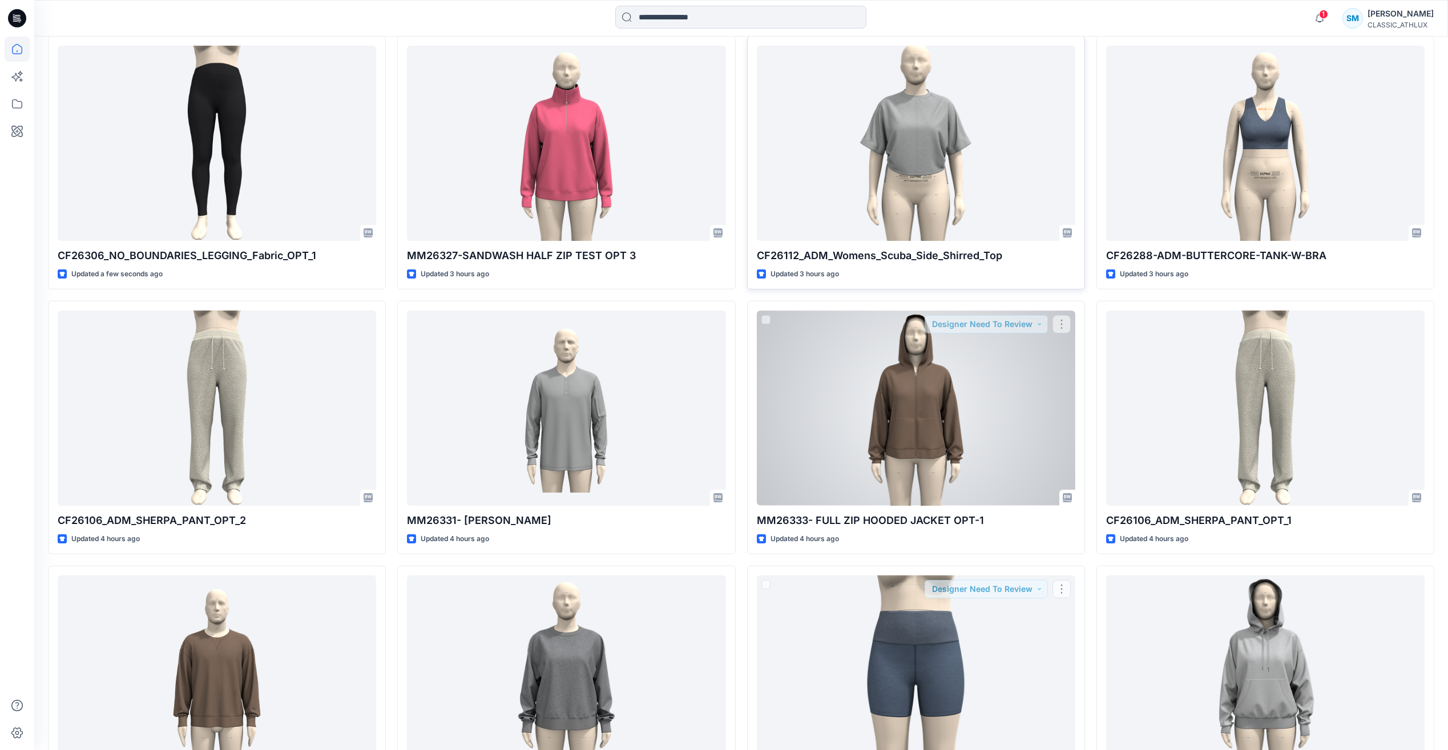
scroll to position [228, 0]
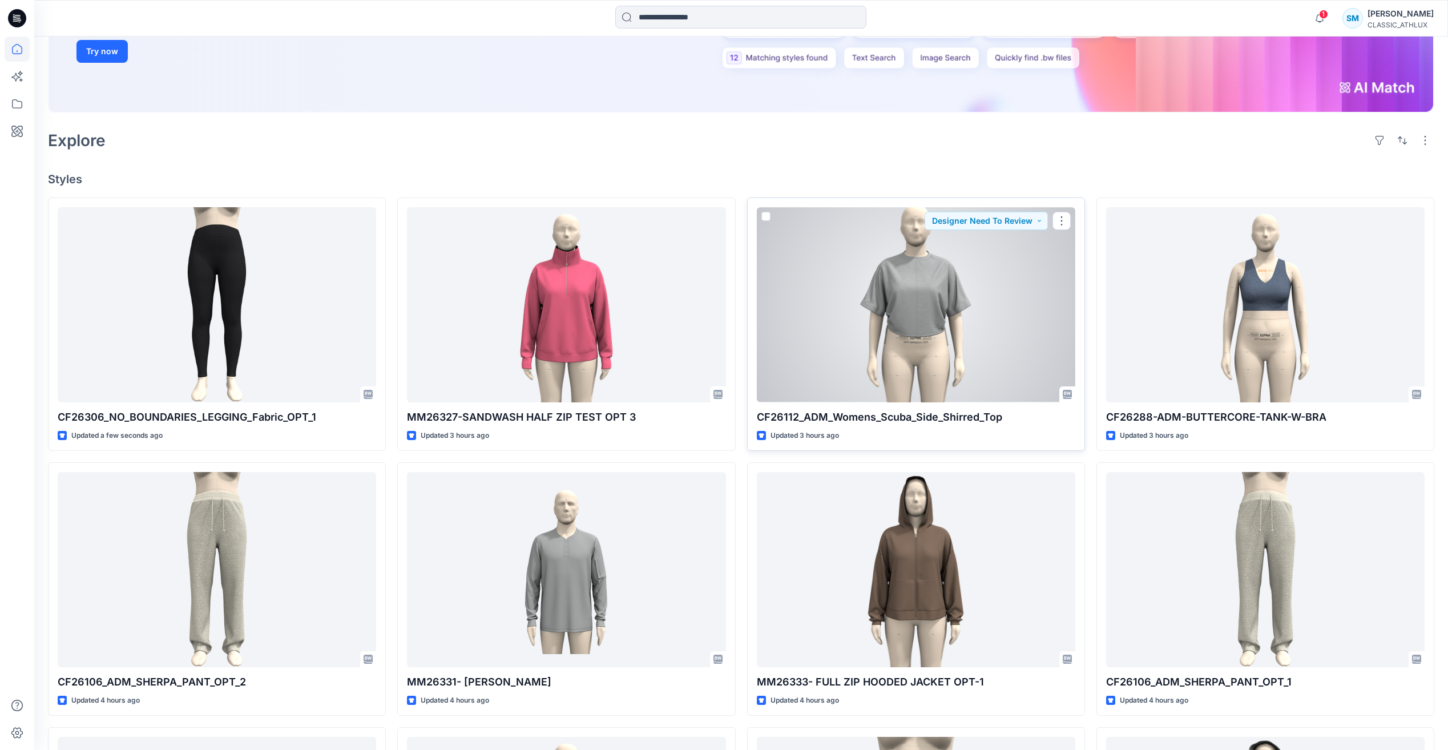
click at [976, 316] on div at bounding box center [916, 304] width 318 height 195
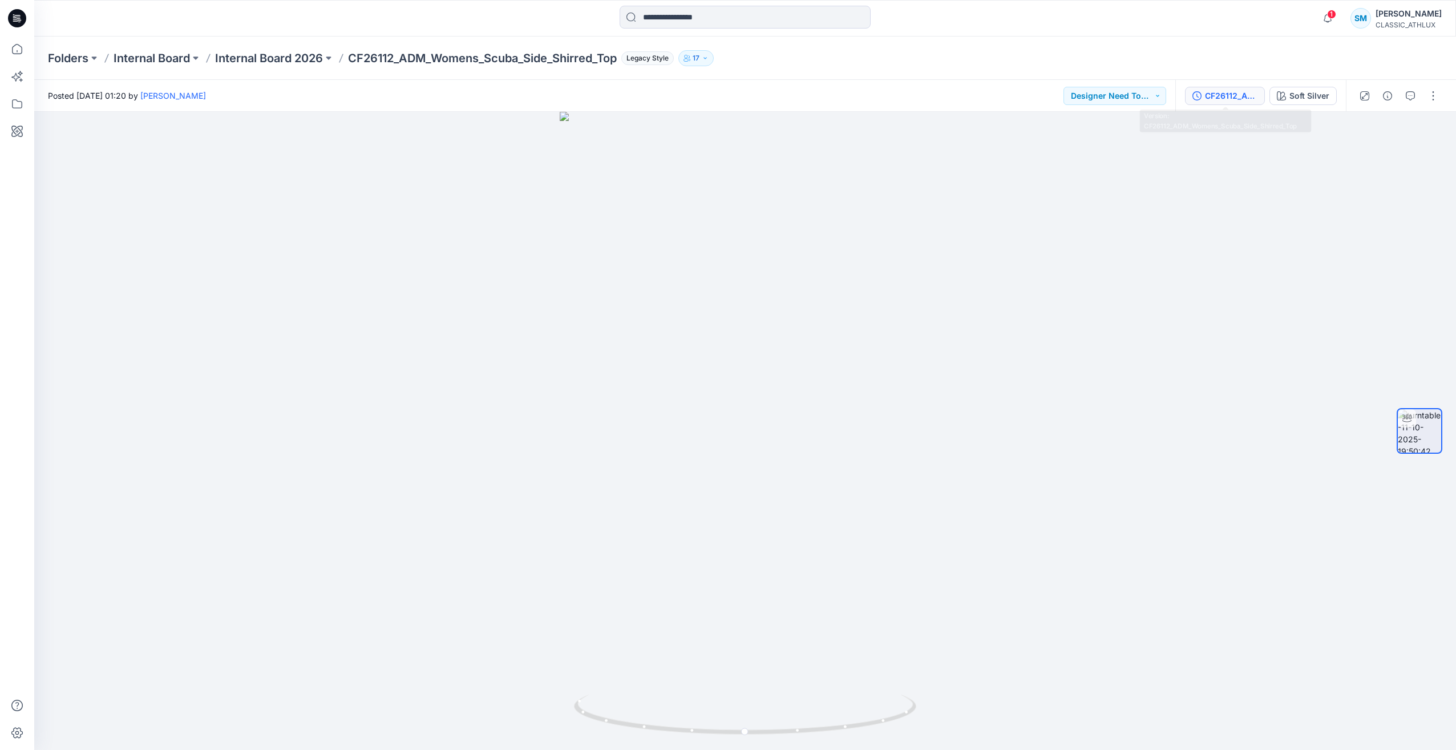
click at [1242, 102] on button "CF26112_ADM_Womens_Scuba_Side_Shirred_Top" at bounding box center [1225, 96] width 80 height 18
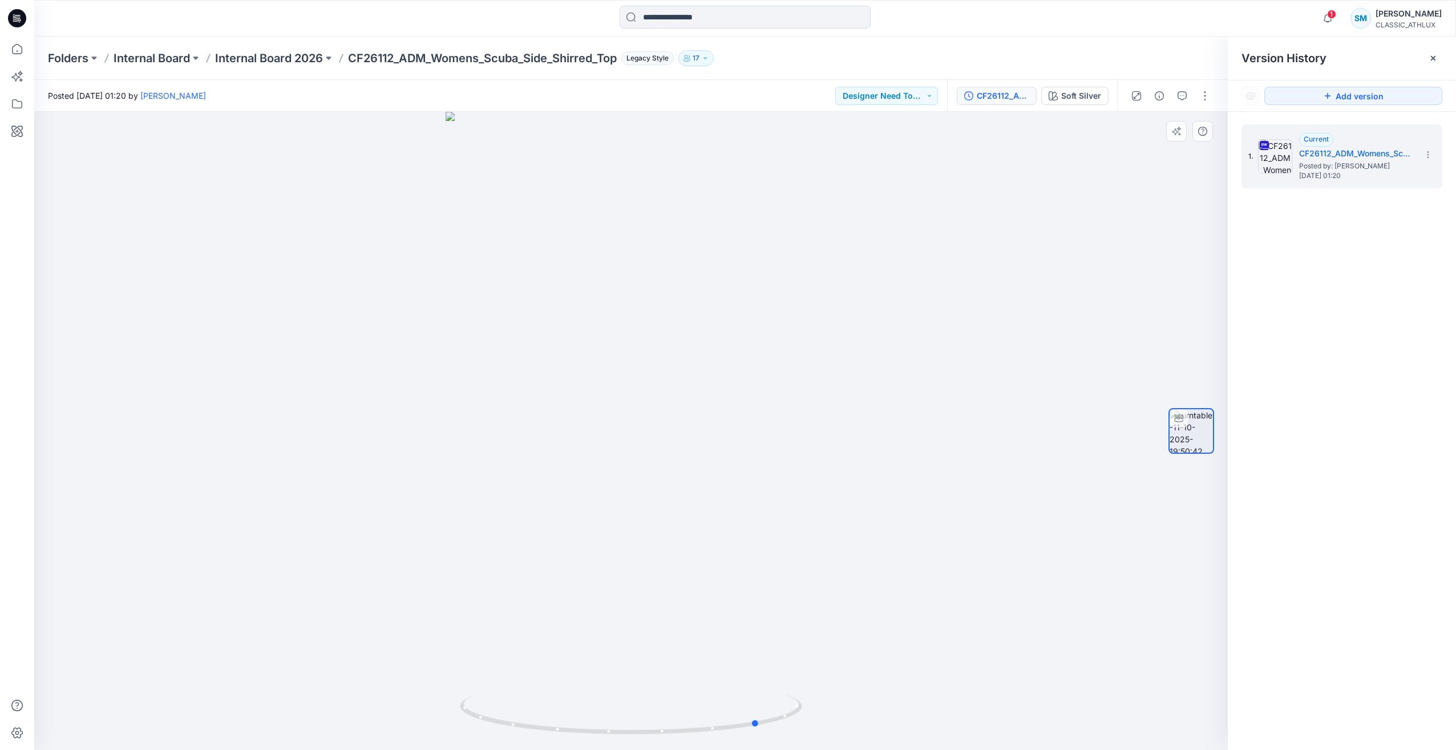
drag, startPoint x: 719, startPoint y: 732, endPoint x: 848, endPoint y: 710, distance: 130.8
click at [848, 710] on div at bounding box center [631, 431] width 1194 height 638
drag, startPoint x: 755, startPoint y: 723, endPoint x: 233, endPoint y: 620, distance: 531.7
click at [233, 620] on div at bounding box center [631, 431] width 1194 height 638
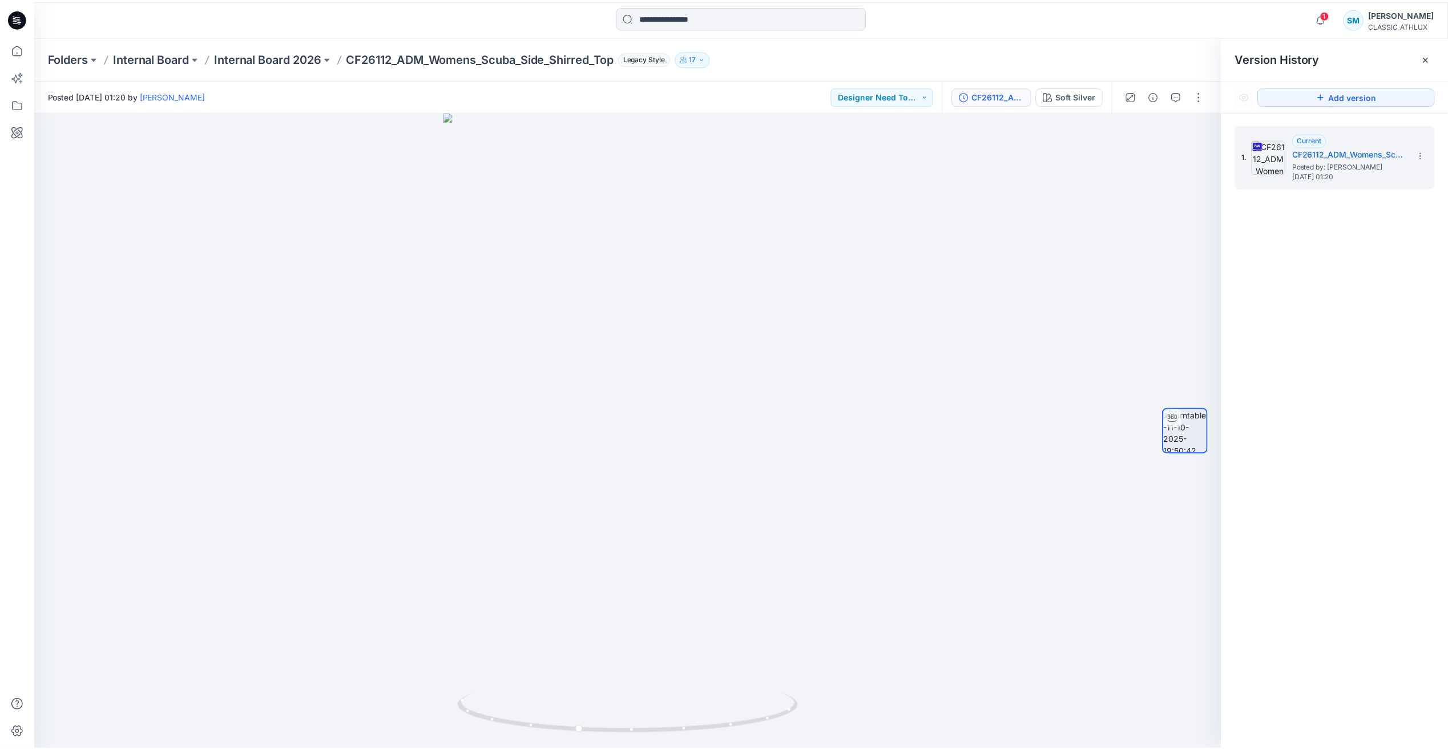
scroll to position [228, 0]
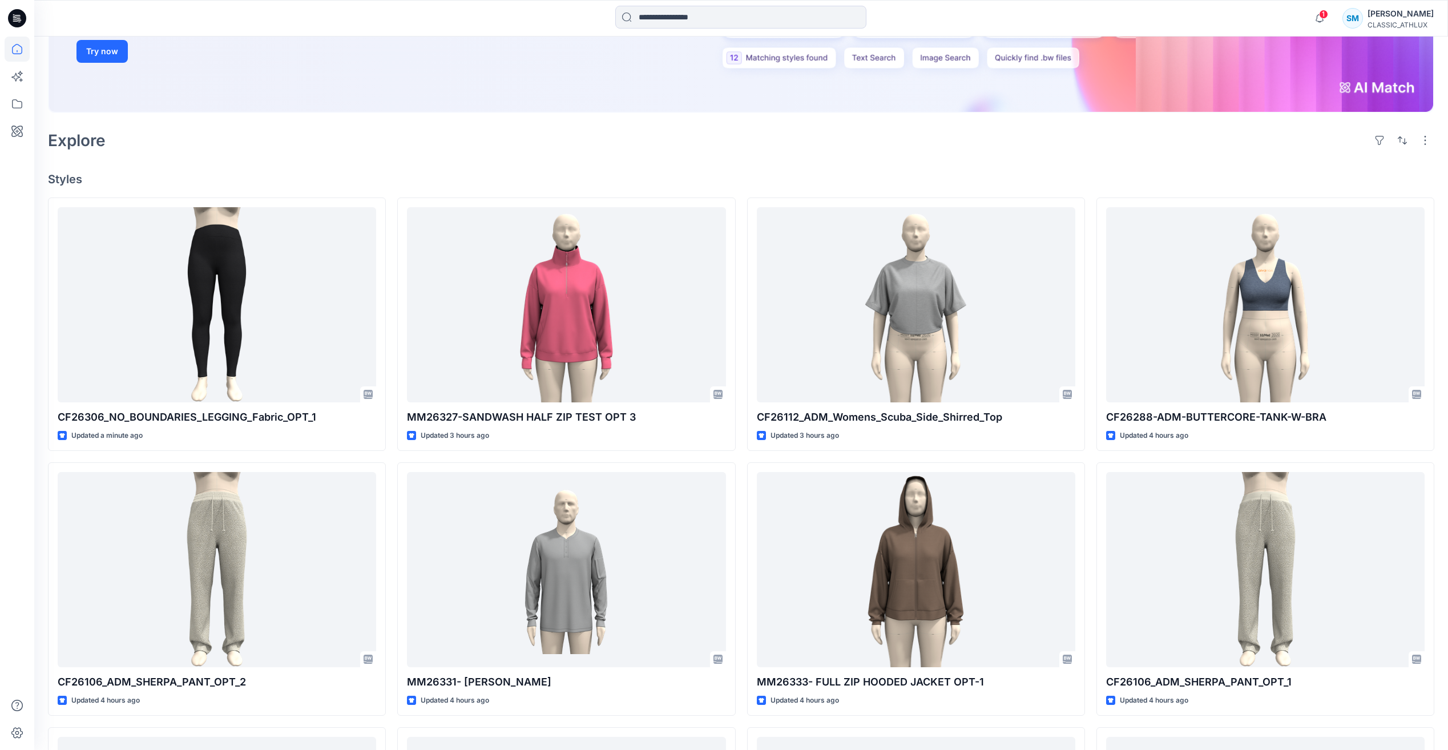
click at [1368, 22] on div "CLASSIC_ATHLUX" at bounding box center [1400, 25] width 66 height 9
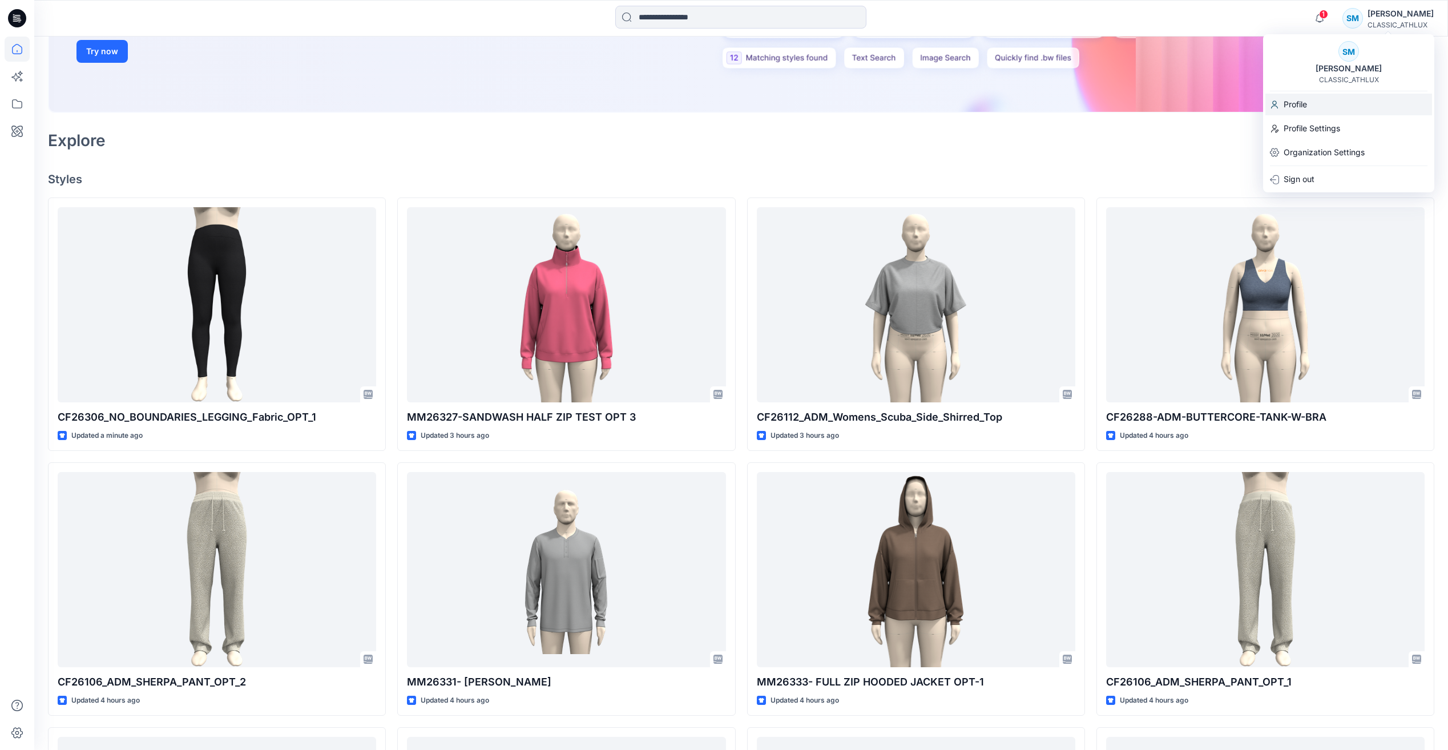
click at [1291, 108] on p "Profile" at bounding box center [1294, 105] width 23 height 22
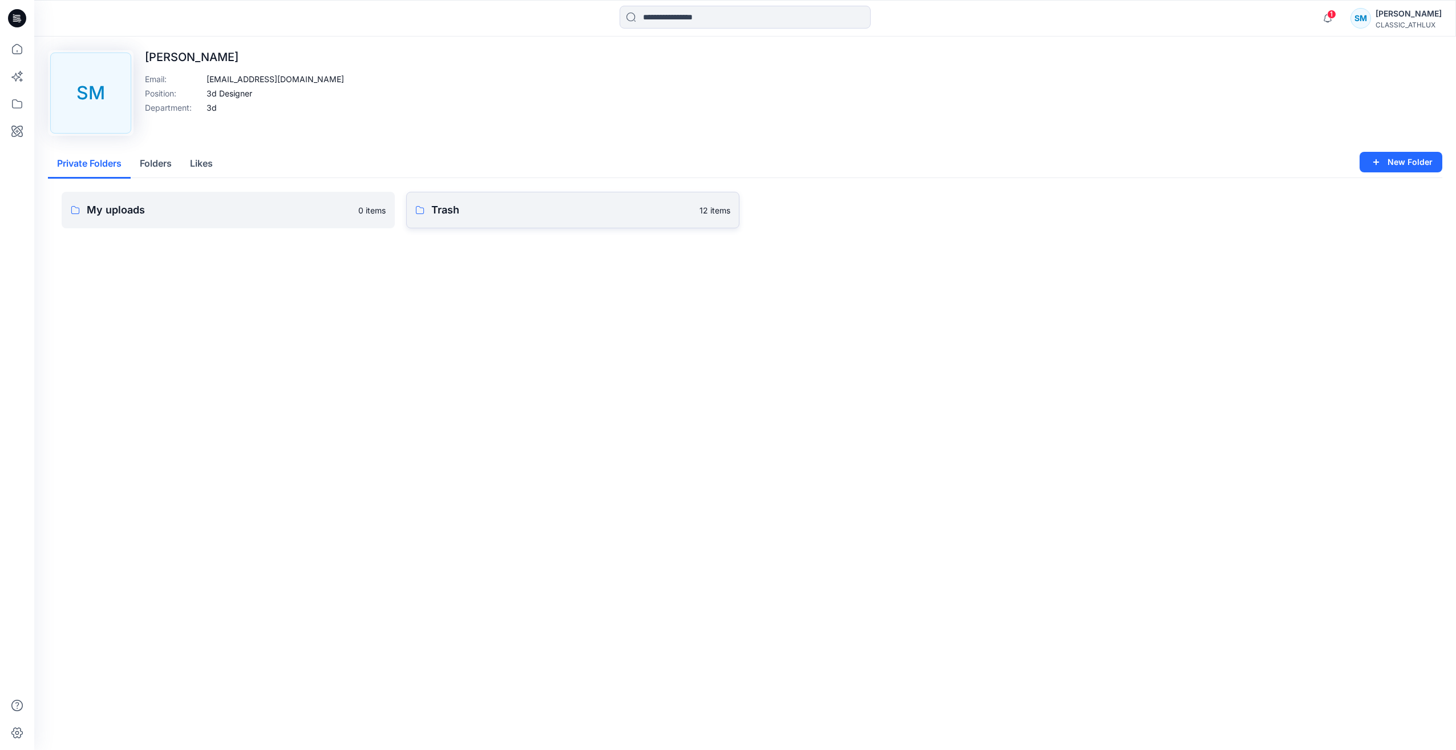
click at [467, 216] on p "Trash" at bounding box center [561, 210] width 261 height 16
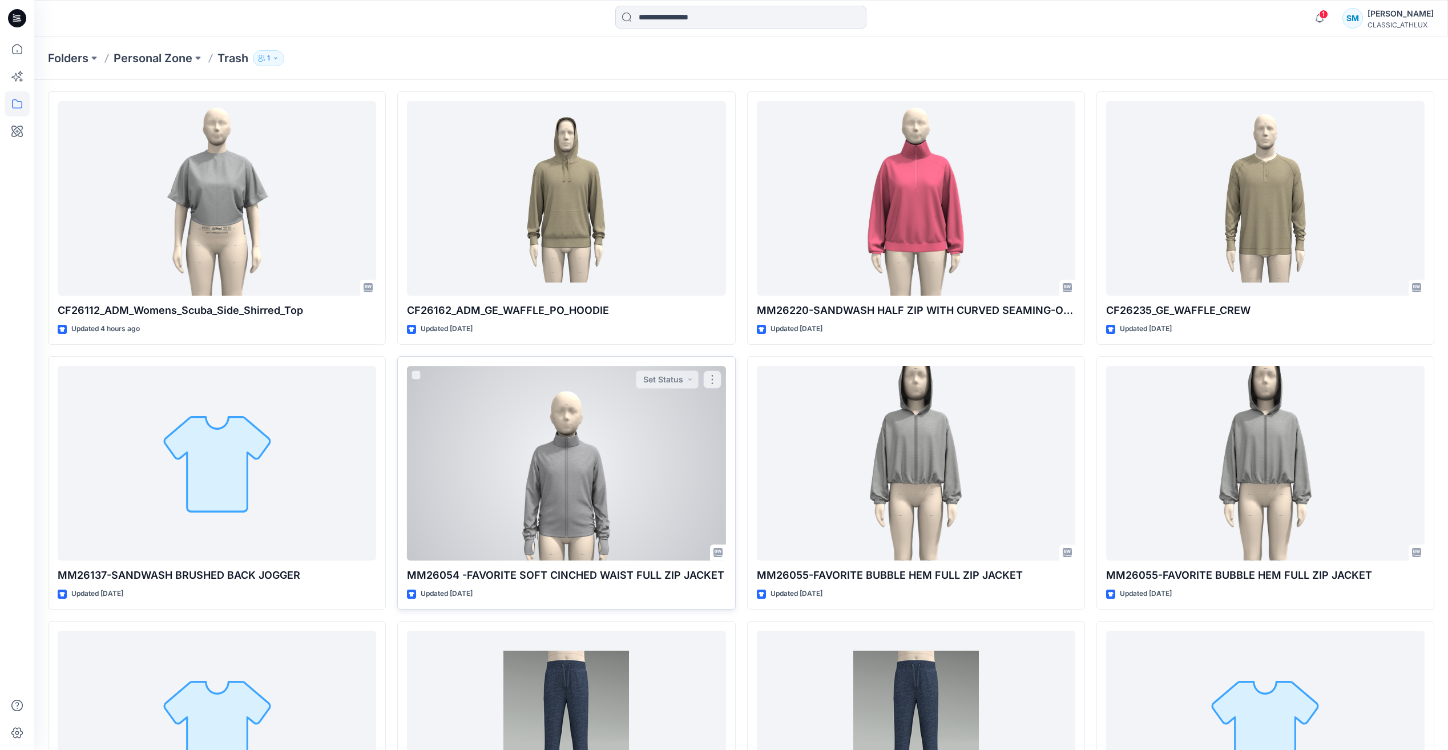
scroll to position [57, 0]
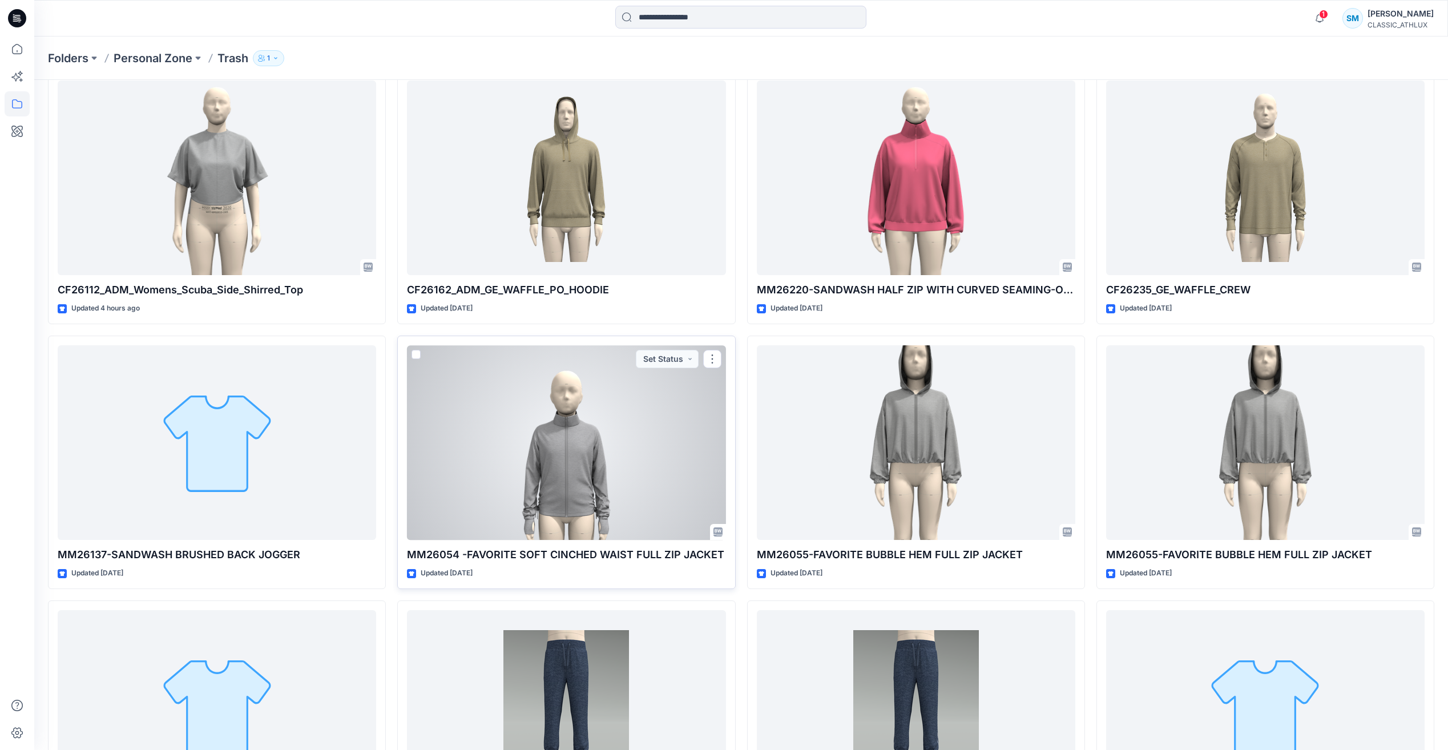
click at [640, 495] on div at bounding box center [566, 442] width 318 height 195
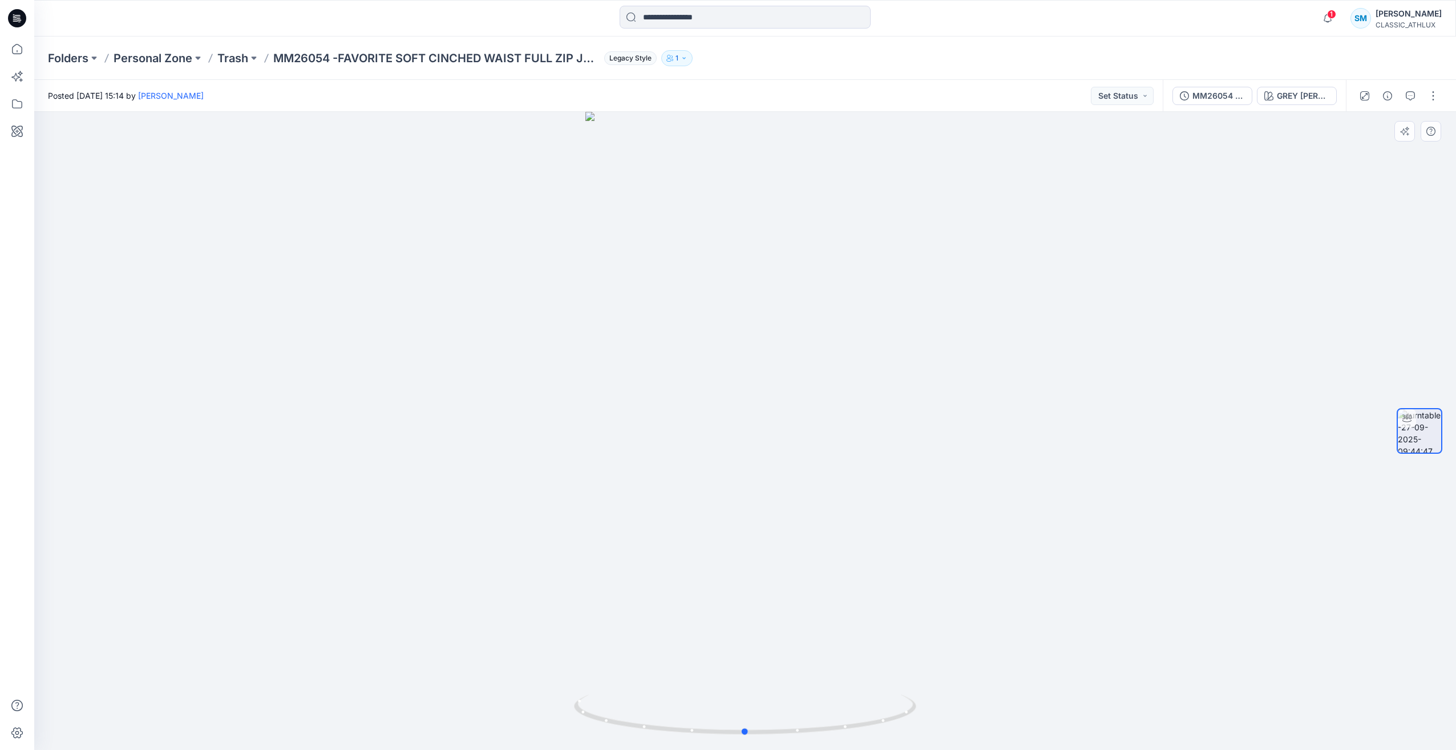
drag, startPoint x: 564, startPoint y: 569, endPoint x: 561, endPoint y: 579, distance: 10.0
click at [559, 573] on div at bounding box center [745, 431] width 1422 height 638
drag, startPoint x: 580, startPoint y: 716, endPoint x: 944, endPoint y: 699, distance: 364.4
click at [944, 699] on div at bounding box center [745, 431] width 1422 height 638
click at [684, 59] on icon "button" at bounding box center [684, 58] width 7 height 7
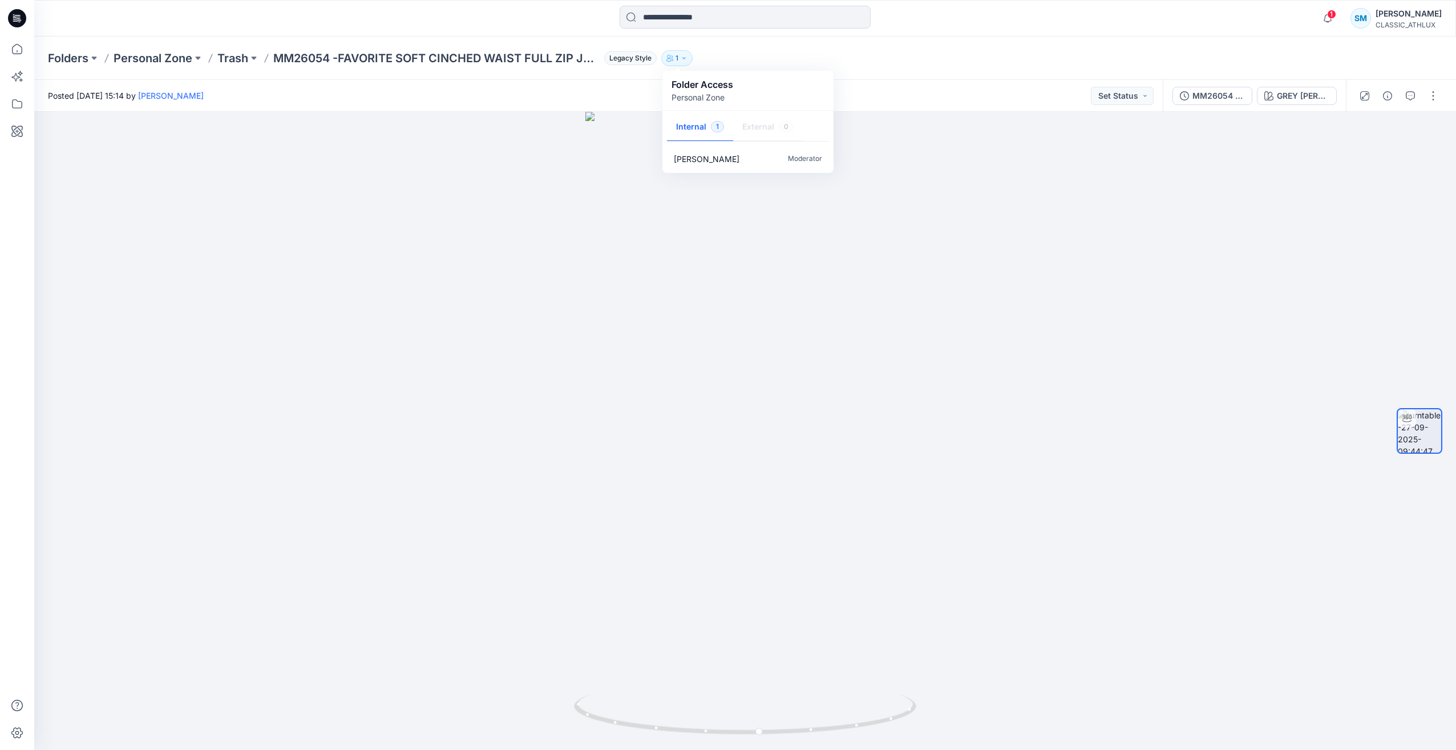
click at [786, 58] on div "Folders Personal Zone Trash MM26054 -FAVORITE SOFT CINCHED WAIST FULL ZIP JACKE…" at bounding box center [701, 58] width 1306 height 16
click at [229, 347] on div at bounding box center [745, 431] width 1422 height 638
click at [14, 53] on icon at bounding box center [17, 49] width 25 height 25
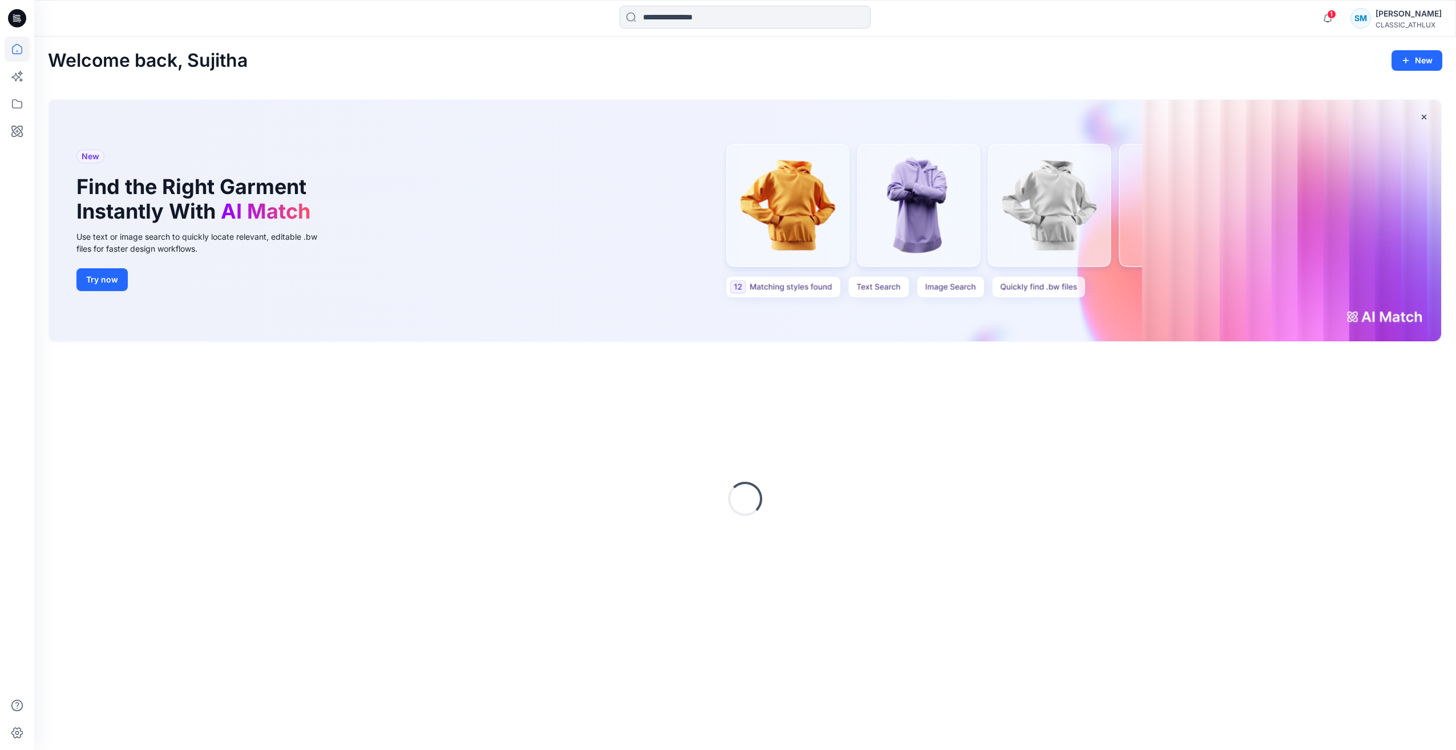
click at [11, 25] on icon at bounding box center [17, 18] width 18 height 18
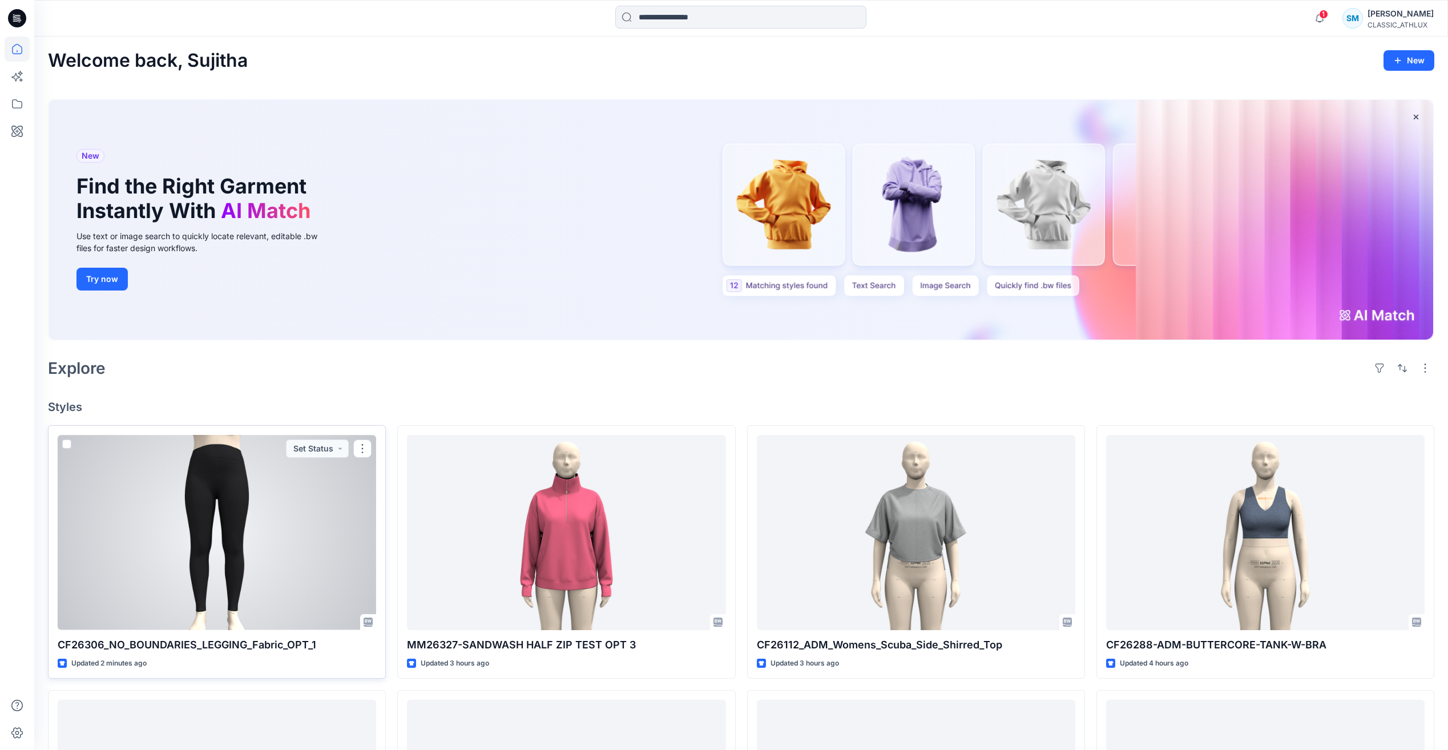
click at [239, 567] on div at bounding box center [217, 532] width 318 height 195
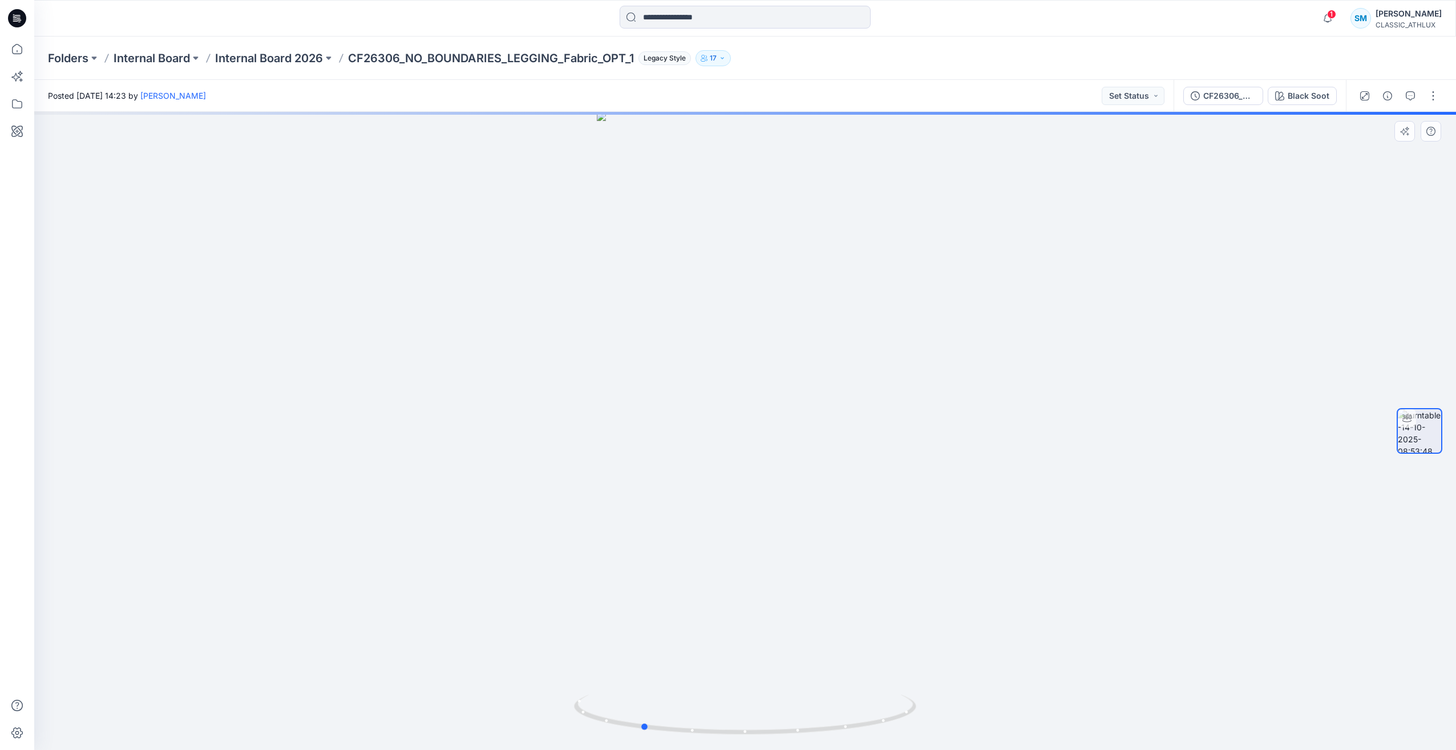
drag, startPoint x: 721, startPoint y: 734, endPoint x: 1343, endPoint y: 717, distance: 622.2
click at [1303, 749] on html "1 Notifications Yuvaraj Cfai has updated CF26288-ADM-BUTTERCORE-TANK-W-BRA with…" at bounding box center [728, 375] width 1456 height 750
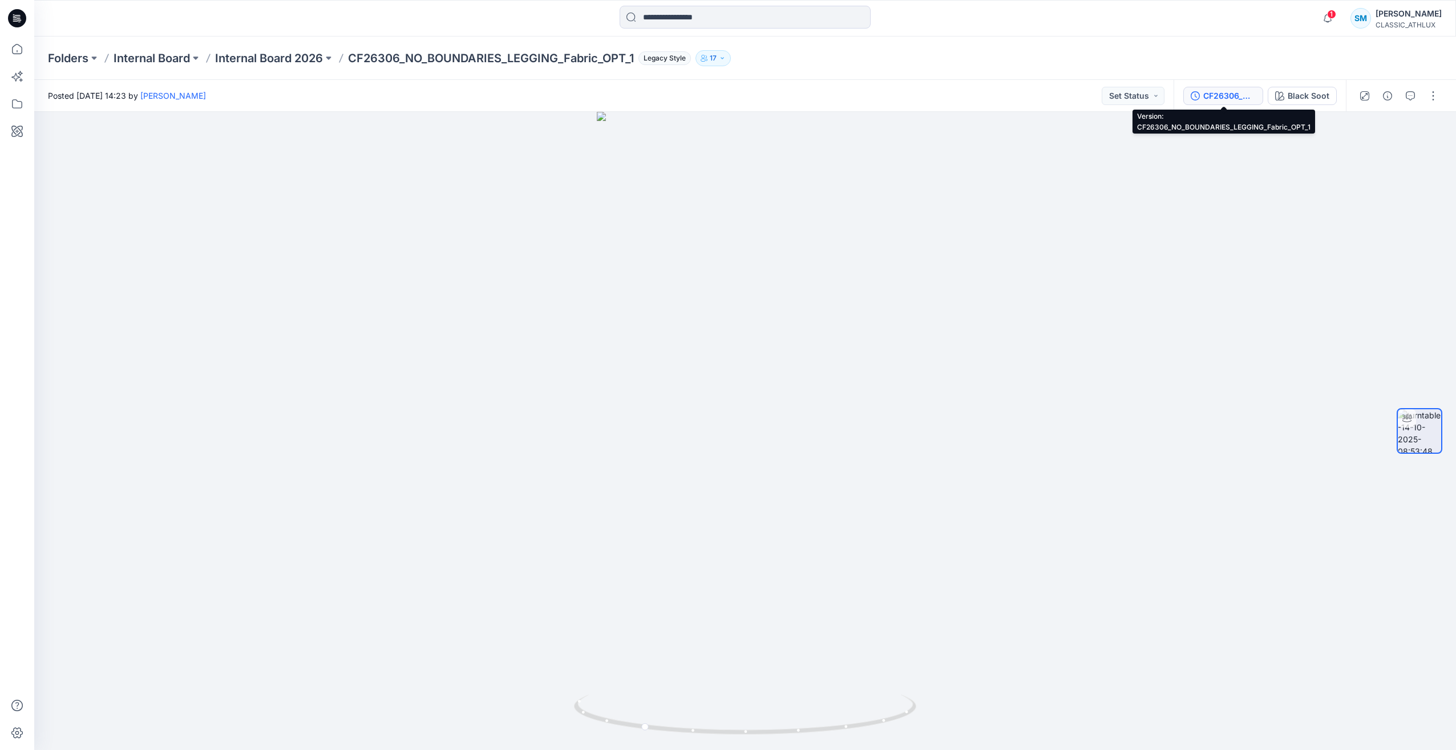
click at [1241, 102] on div "CF26306_NO_BOUNDARIES_LEGGING_Fabric_OPT_1" at bounding box center [1229, 96] width 52 height 13
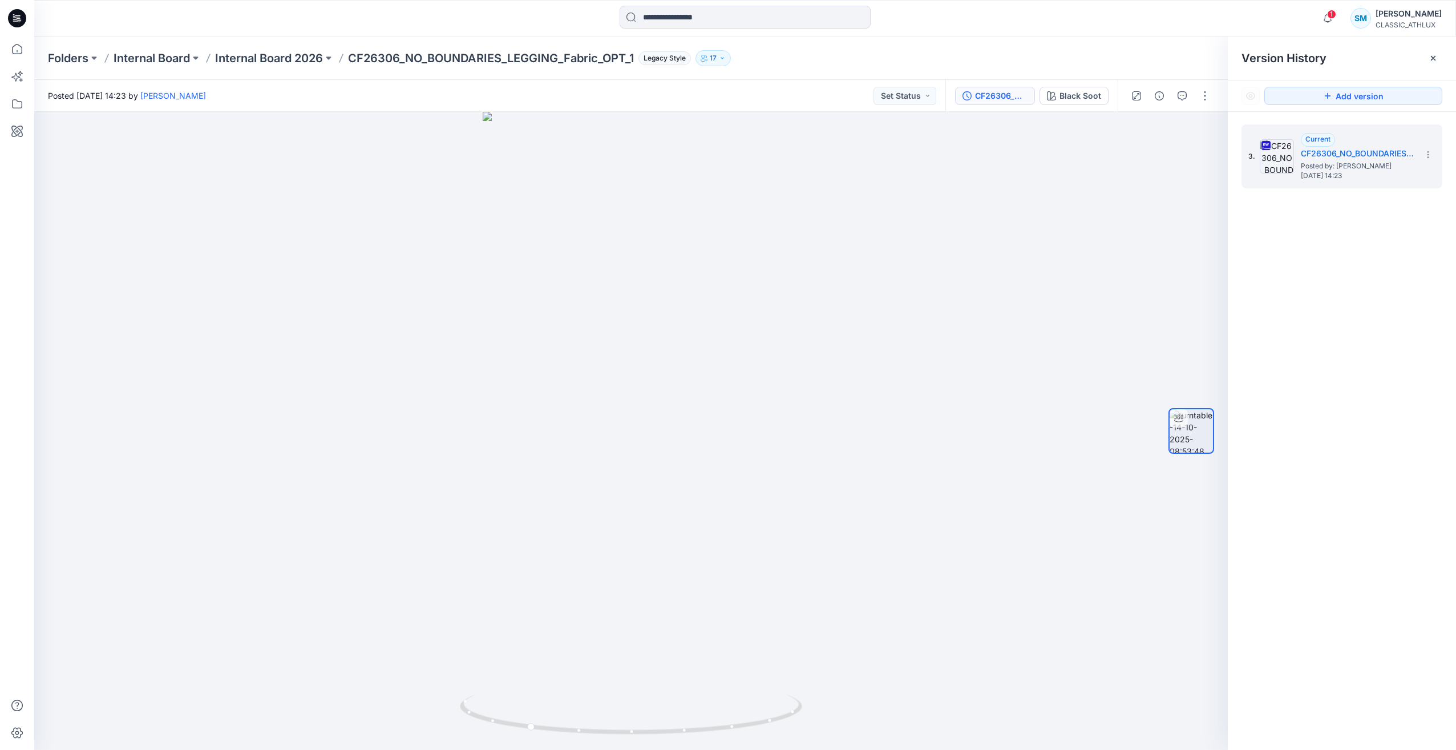
click at [1341, 282] on div "3. Current CF26306_NO_BOUNDARIES_LEGGING_Fabric_OPT_1 Posted by: Sujitha Mathav…" at bounding box center [1342, 439] width 228 height 655
drag, startPoint x: 644, startPoint y: 737, endPoint x: 913, endPoint y: 594, distance: 305.0
click at [984, 633] on div at bounding box center [631, 431] width 1194 height 638
drag, startPoint x: 18, startPoint y: 17, endPoint x: 21, endPoint y: 25, distance: 8.7
click at [18, 18] on icon at bounding box center [17, 18] width 18 height 37
